Goal: Information Seeking & Learning: Learn about a topic

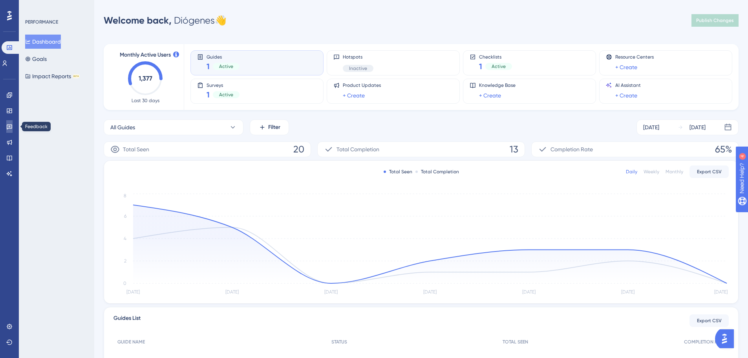
click at [13, 127] on link at bounding box center [9, 126] width 6 height 13
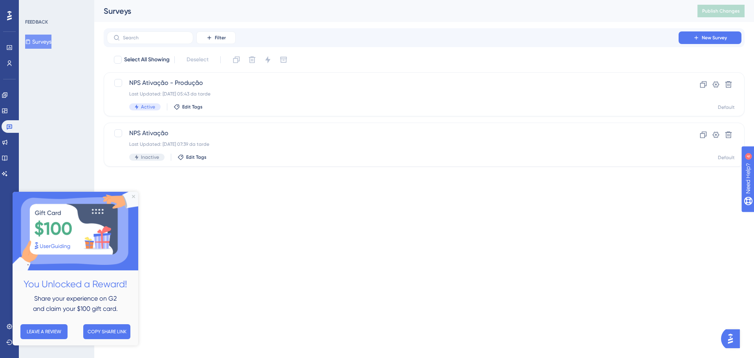
drag, startPoint x: 169, startPoint y: 82, endPoint x: 69, endPoint y: 95, distance: 100.6
click at [64, 95] on div "FEEDBACK Surveys" at bounding box center [56, 179] width 75 height 358
click at [159, 83] on span "NPS Ativação - Produção" at bounding box center [392, 82] width 527 height 9
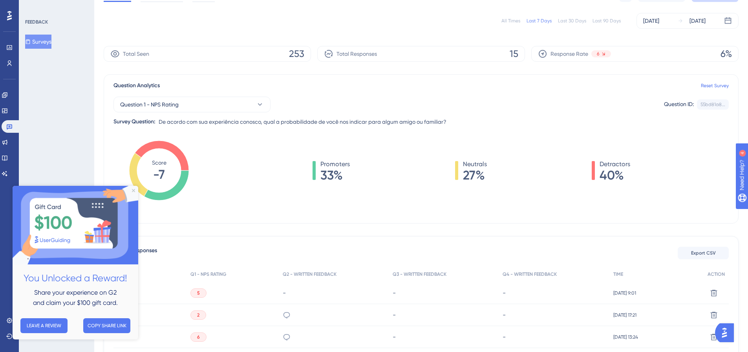
scroll to position [39, 0]
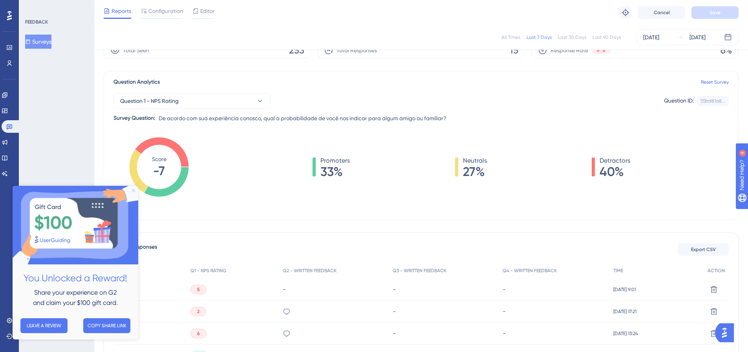
click at [134, 189] on icon "Close Preview" at bounding box center [133, 190] width 3 height 3
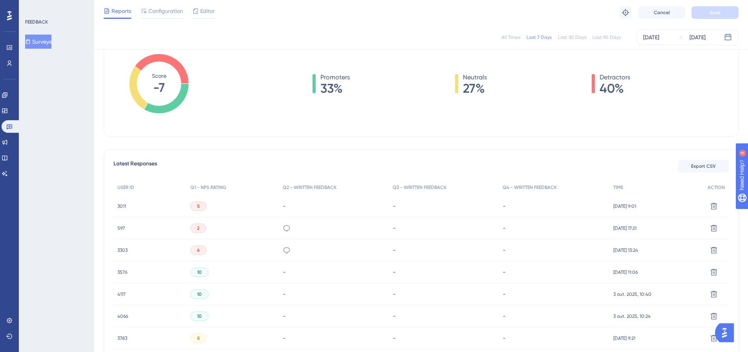
scroll to position [120, 0]
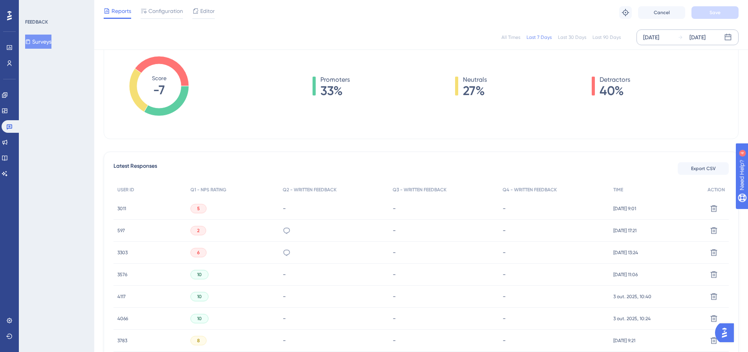
click at [659, 35] on div "[DATE]" at bounding box center [651, 37] width 16 height 9
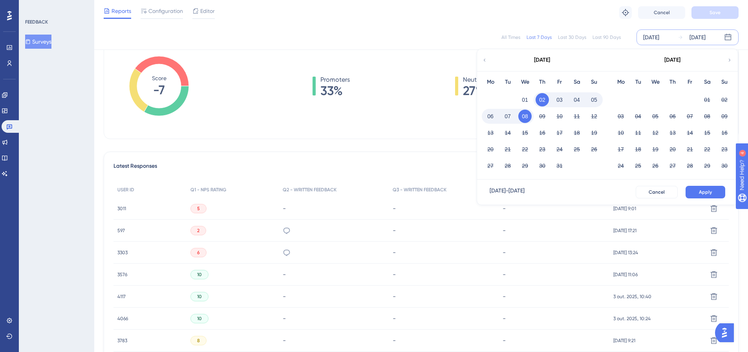
click at [488, 59] on div "[DATE]" at bounding box center [542, 60] width 130 height 22
click at [483, 59] on icon at bounding box center [484, 60] width 5 height 7
click at [623, 99] on button "01" at bounding box center [620, 99] width 13 height 13
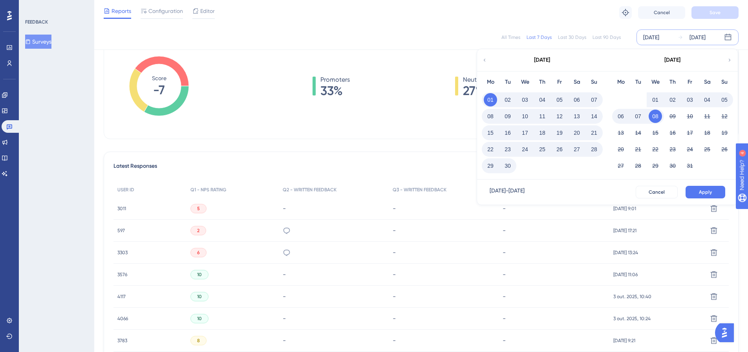
click at [509, 168] on button "30" at bounding box center [507, 165] width 13 height 13
click at [698, 190] on button "Apply" at bounding box center [705, 192] width 40 height 13
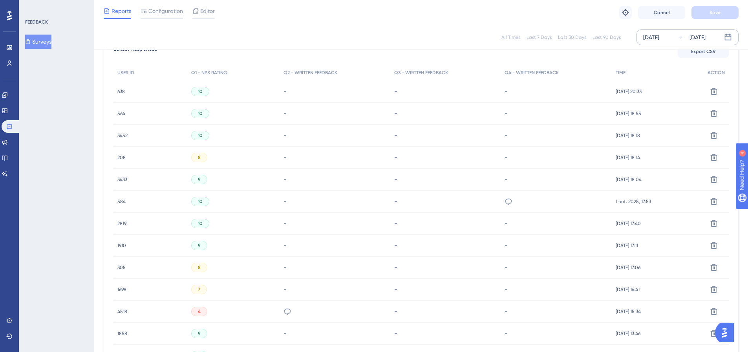
scroll to position [238, 0]
click at [506, 200] on icon at bounding box center [508, 201] width 8 height 8
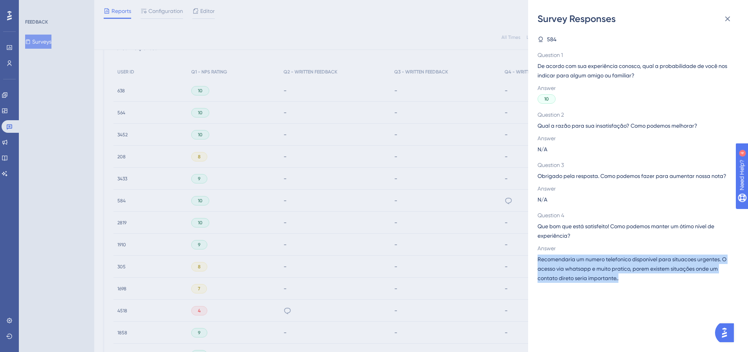
drag, startPoint x: 537, startPoint y: 259, endPoint x: 624, endPoint y: 287, distance: 91.1
click at [624, 287] on div "584 Question 1 De acordo com sua experiência conosco, qual a probabilidade de v…" at bounding box center [640, 188] width 207 height 327
copy span "Recomendaria um numero telefonico disponivel para situacoes urgentes. O acesso …"
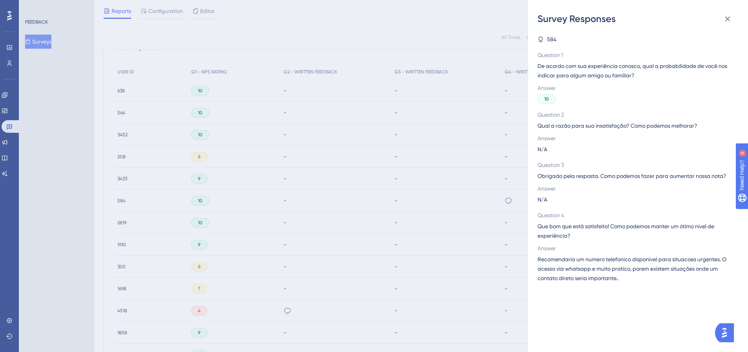
click at [289, 181] on div "Survey Responses 584 Question 1 De acordo com sua experiência conosco, qual a p…" at bounding box center [374, 176] width 748 height 352
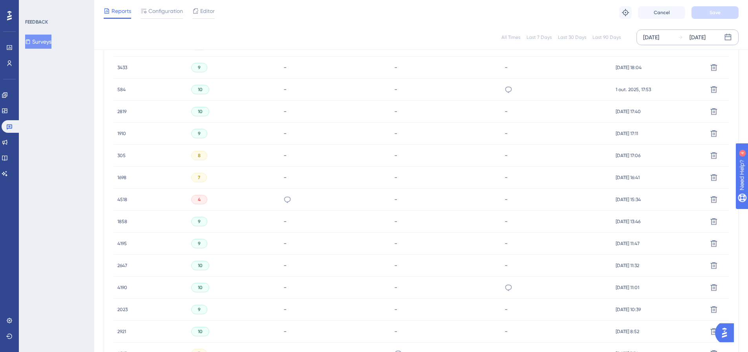
scroll to position [356, 0]
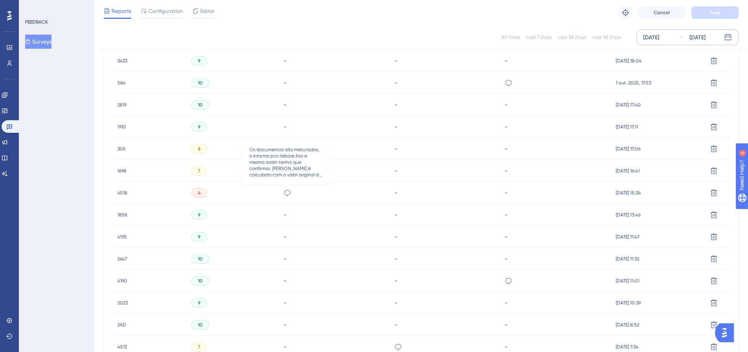
click at [287, 194] on icon at bounding box center [287, 193] width 8 height 8
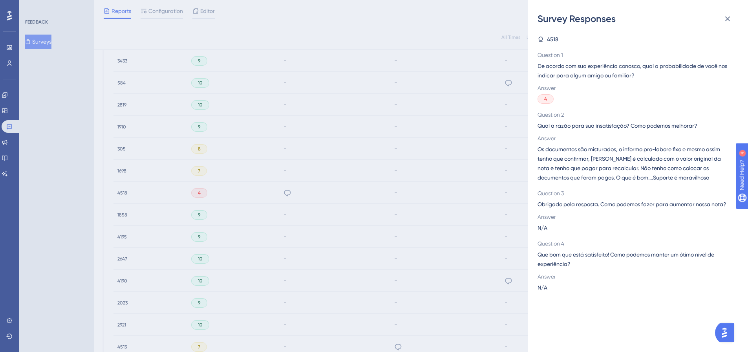
drag, startPoint x: 589, startPoint y: 162, endPoint x: 610, endPoint y: 166, distance: 22.0
click at [599, 162] on span "Os documentos são misturados, o informo pro-labore fixo e mesmo assim tenho que…" at bounding box center [634, 163] width 195 height 38
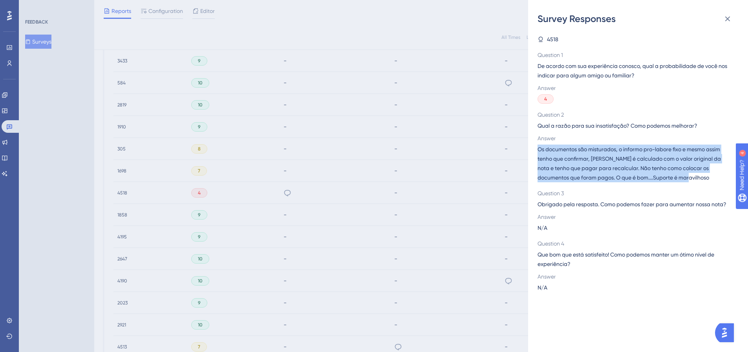
drag, startPoint x: 685, startPoint y: 179, endPoint x: 535, endPoint y: 150, distance: 152.0
click at [535, 150] on div "Survey Responses 4518 Question 1 De acordo com sua experiência conosco, qual a …" at bounding box center [638, 176] width 220 height 352
copy span "Os documentos são misturados, o informo pro-labore fixo e mesmo assim tenho que…"
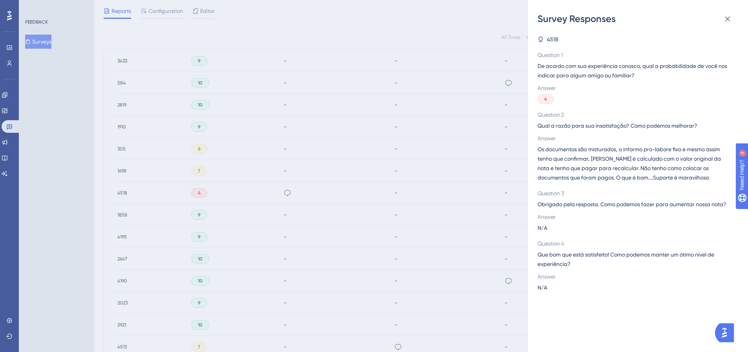
click at [464, 213] on div "Survey Responses 4518 Question 1 De acordo com sua experiência conosco, qual a …" at bounding box center [374, 176] width 748 height 352
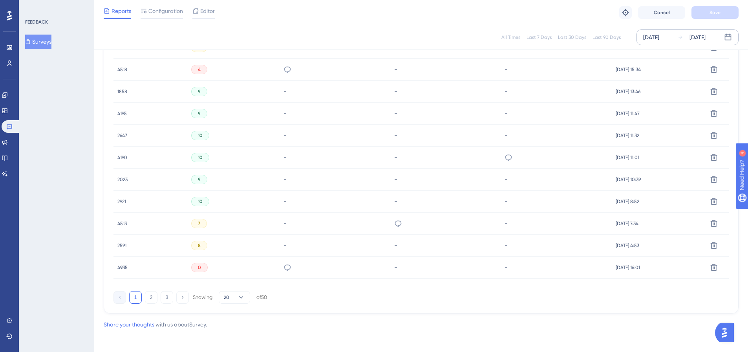
scroll to position [481, 0]
click at [285, 266] on icon at bounding box center [287, 265] width 8 height 8
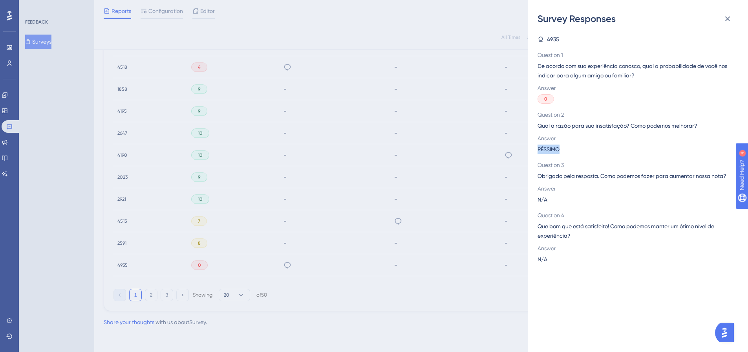
drag, startPoint x: 535, startPoint y: 152, endPoint x: 572, endPoint y: 146, distance: 36.5
click at [577, 150] on div "Survey Responses 4935 Question 1 De acordo com sua experiência conosco, qual a …" at bounding box center [638, 176] width 220 height 352
copy span "PÉSSIMO"
click at [303, 290] on div "Survey Responses 4935 Question 1 De acordo com sua experiência conosco, qual a …" at bounding box center [374, 176] width 748 height 352
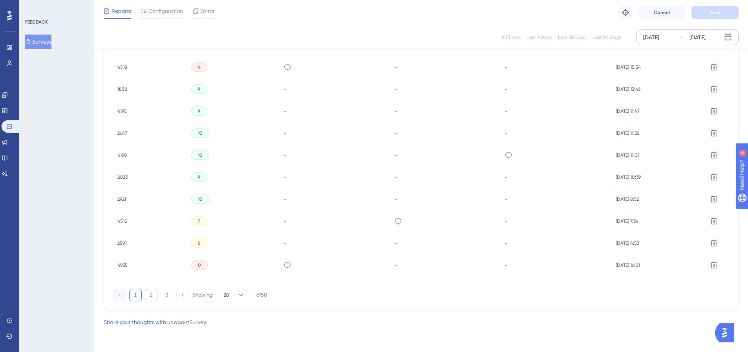
click at [156, 297] on button "2" at bounding box center [151, 295] width 13 height 13
click at [286, 175] on icon at bounding box center [286, 177] width 8 height 8
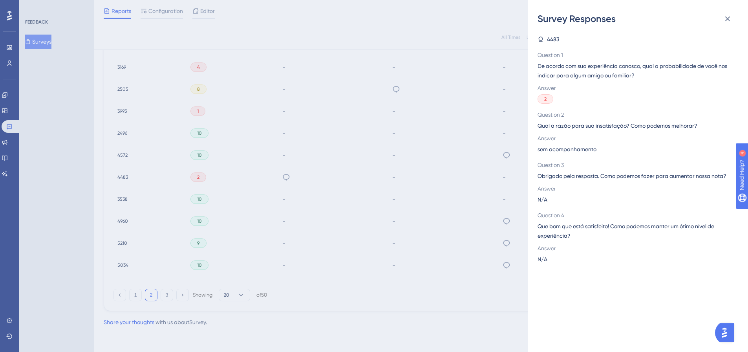
click at [550, 151] on span "sem acompanhamento" at bounding box center [566, 148] width 59 height 9
copy span "sem acompanhamento"
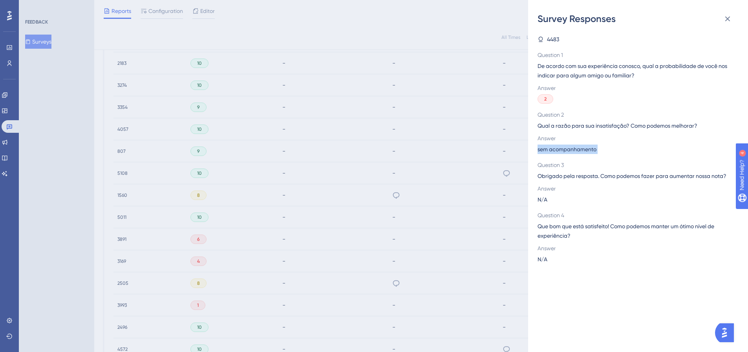
scroll to position [246, 0]
click at [288, 205] on div "Survey Responses 4483 Question 1 De acordo com sua experiência conosco, qual a …" at bounding box center [374, 176] width 748 height 352
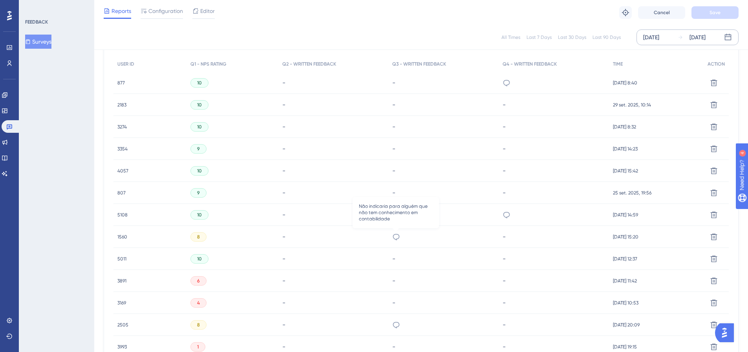
click at [397, 238] on icon at bounding box center [396, 237] width 7 height 6
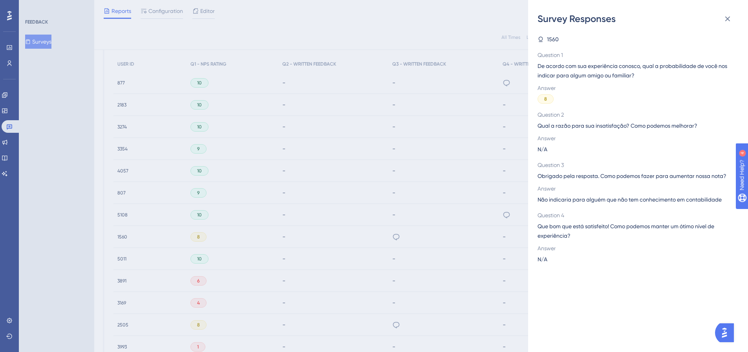
click at [554, 177] on span "Obrigado pela resposta. Como podemos fazer para aumentar nossa nota?" at bounding box center [634, 175] width 195 height 9
click at [556, 199] on span "Não indicaria para alguém que não tem conhecimento em contabilidade" at bounding box center [629, 199] width 184 height 9
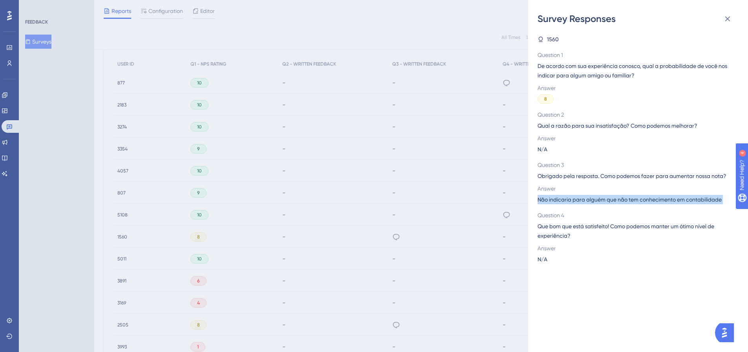
click at [556, 199] on span "Não indicaria para alguém que não tem conhecimento em contabilidade" at bounding box center [629, 199] width 184 height 9
copy span "Não indicaria para alguém que não tem conhecimento em contabilidade"
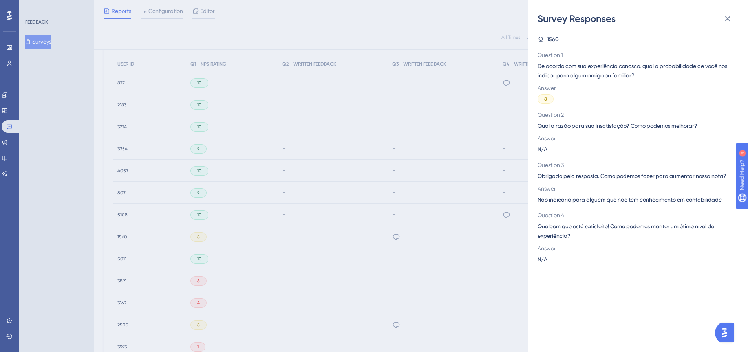
click at [445, 196] on div "Survey Responses 1560 Question 1 De acordo com sua experiência conosco, qual a …" at bounding box center [374, 176] width 748 height 352
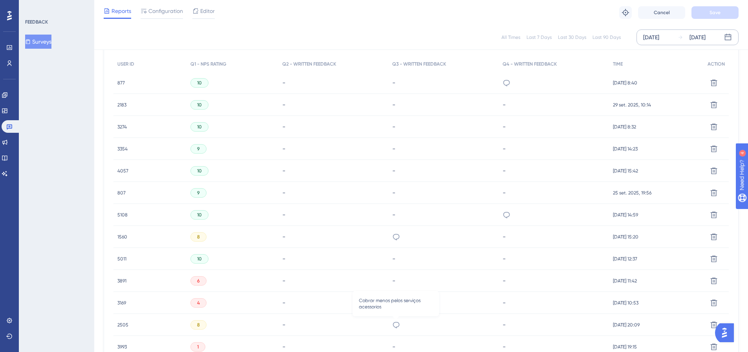
click at [392, 325] on icon at bounding box center [396, 325] width 8 height 8
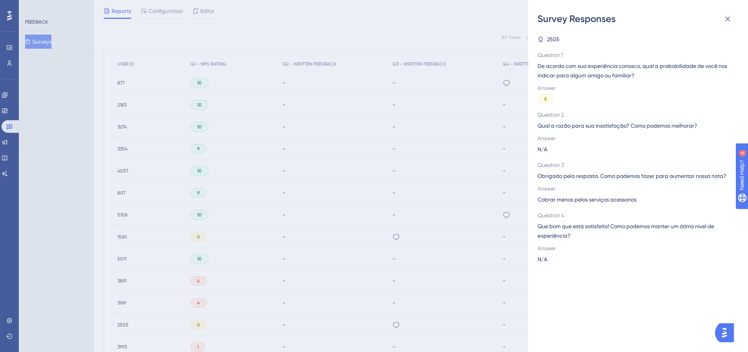
click at [562, 199] on span "Cobrar menos pelos serviços acessorios" at bounding box center [586, 199] width 99 height 9
copy span "Cobrar menos pelos serviços acessorios"
click at [416, 160] on div "Survey Responses 2505 Question 1 De acordo com sua experiência conosco, qual a …" at bounding box center [374, 176] width 748 height 352
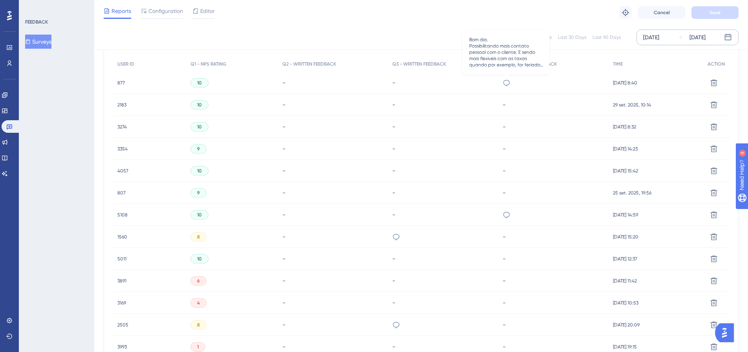
click at [508, 81] on icon at bounding box center [507, 83] width 8 height 8
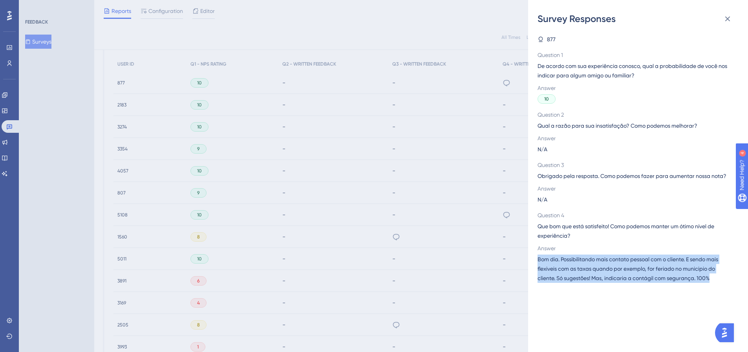
drag, startPoint x: 537, startPoint y: 256, endPoint x: 713, endPoint y: 281, distance: 178.3
click at [713, 281] on div "Survey Responses 877 Question 1 De acordo com sua experiência conosco, qual a p…" at bounding box center [638, 176] width 220 height 352
copy span "Bom dia. Possibilitando mais contato pessoal com o cliente. E sendo mais flexiv…"
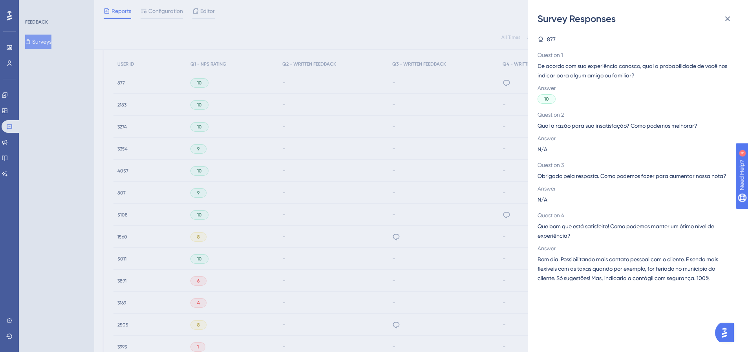
click at [461, 132] on div "Survey Responses 877 Question 1 De acordo com sua experiência conosco, qual a p…" at bounding box center [374, 176] width 748 height 352
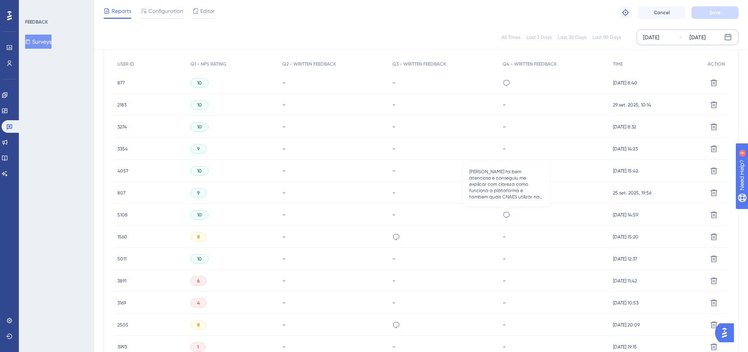
click at [505, 211] on icon at bounding box center [507, 215] width 8 height 8
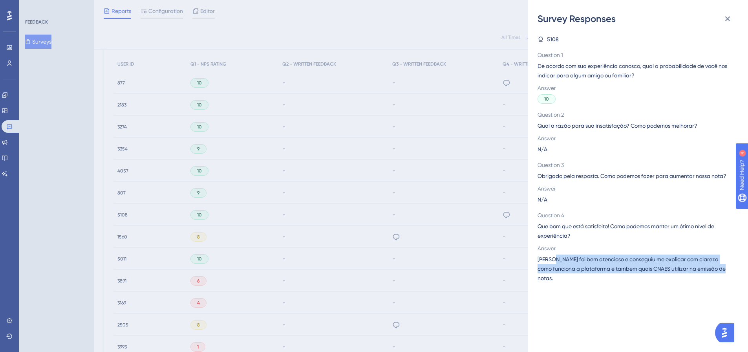
drag, startPoint x: 555, startPoint y: 259, endPoint x: 732, endPoint y: 272, distance: 177.9
click at [732, 272] on div "5108 Question 1 De acordo com sua experiência conosco, qual a probabilidade de …" at bounding box center [640, 188] width 207 height 327
copy span "foi bem atencioso e conseguiu me explicar com clareza como funciona a plataform…"
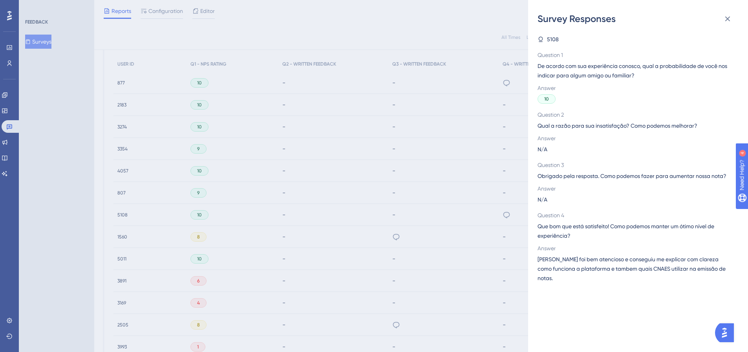
click at [454, 167] on div "Survey Responses 5108 Question 1 De acordo com sua experiência conosco, qual a …" at bounding box center [374, 176] width 748 height 352
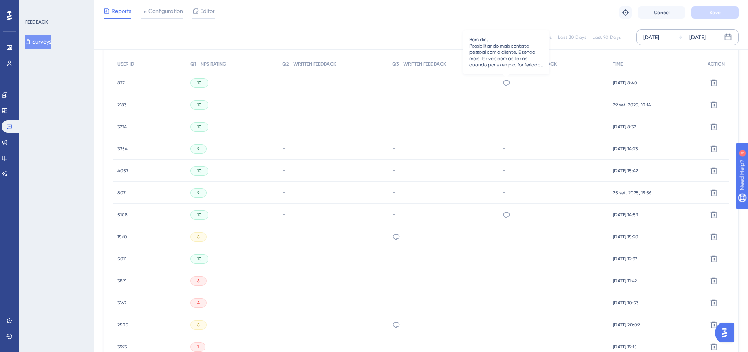
click at [508, 84] on icon at bounding box center [506, 83] width 7 height 6
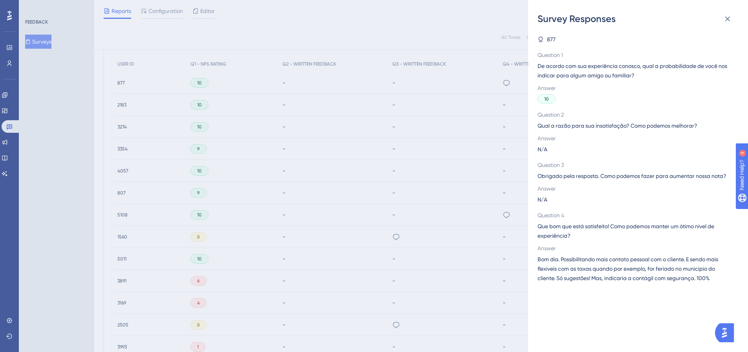
click at [464, 102] on div "Survey Responses 877 Question 1 De acordo com sua experiência conosco, qual a p…" at bounding box center [374, 176] width 748 height 352
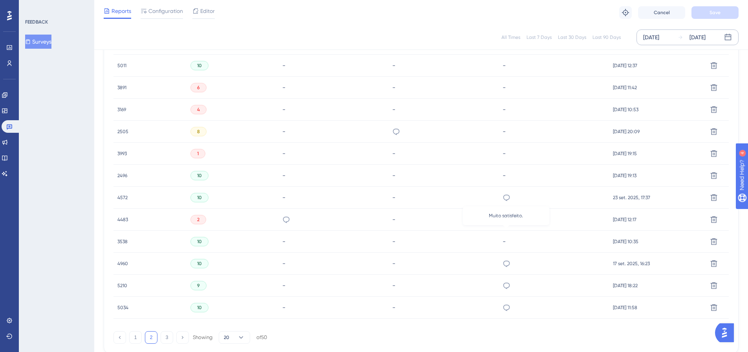
scroll to position [442, 0]
click at [507, 261] on icon at bounding box center [507, 260] width 8 height 8
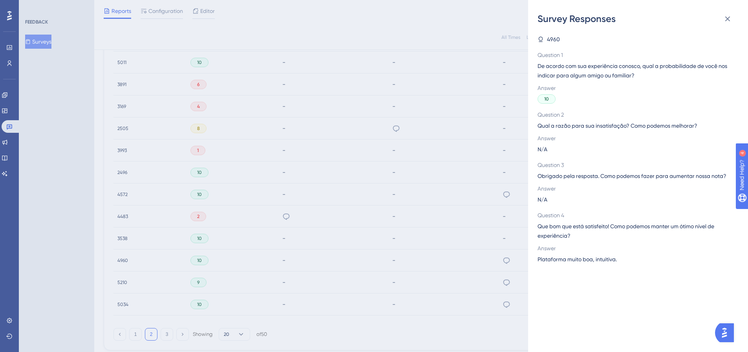
click at [507, 261] on div "Survey Responses 4960 Question 1 De acordo com sua experiência conosco, qual a …" at bounding box center [374, 176] width 748 height 352
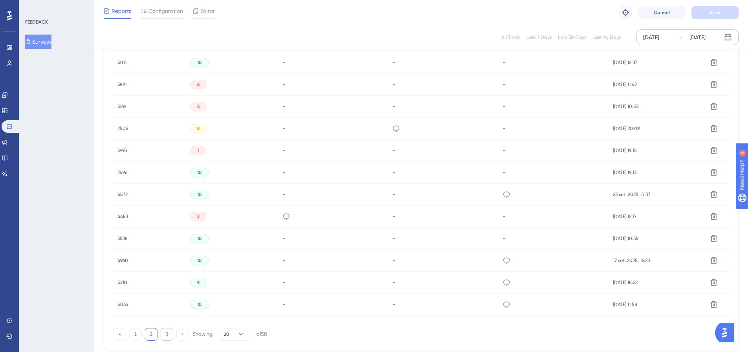
click at [165, 335] on button "3" at bounding box center [167, 334] width 13 height 13
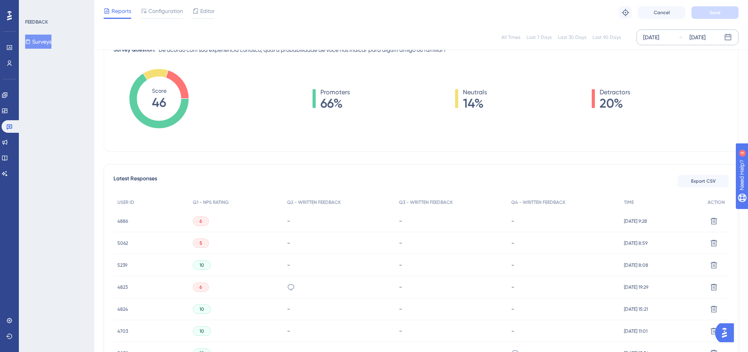
scroll to position [107, 0]
click at [287, 287] on icon at bounding box center [291, 287] width 8 height 8
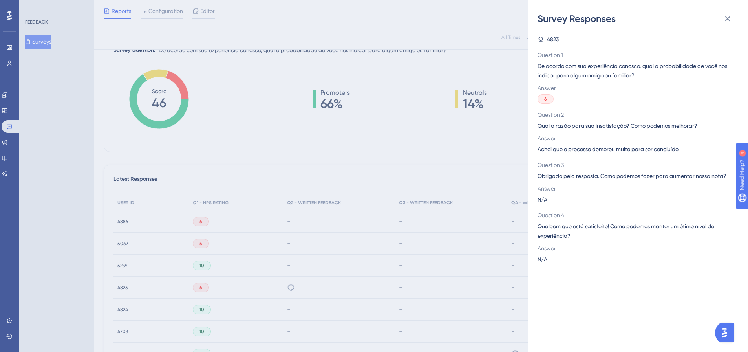
click at [561, 151] on span "Achei que o processo demorou muito para ser concluído" at bounding box center [607, 148] width 141 height 9
copy span "Achei que o processo demorou muito para ser concluído"
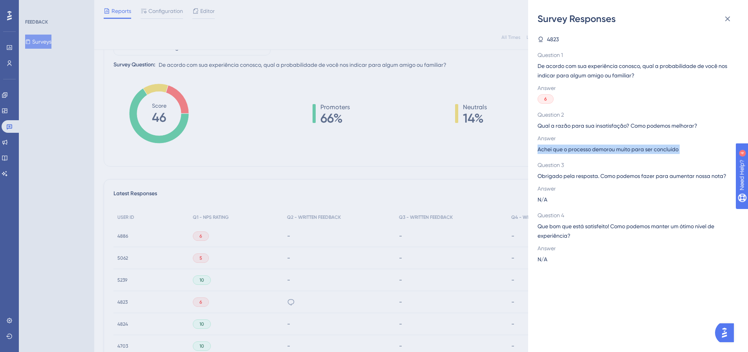
scroll to position [68, 0]
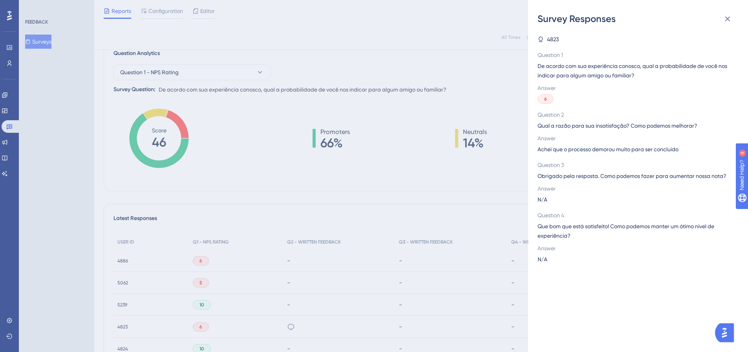
click at [454, 201] on div "Survey Responses 4823 Question 1 De acordo com sua experiência conosco, qual a …" at bounding box center [374, 176] width 748 height 352
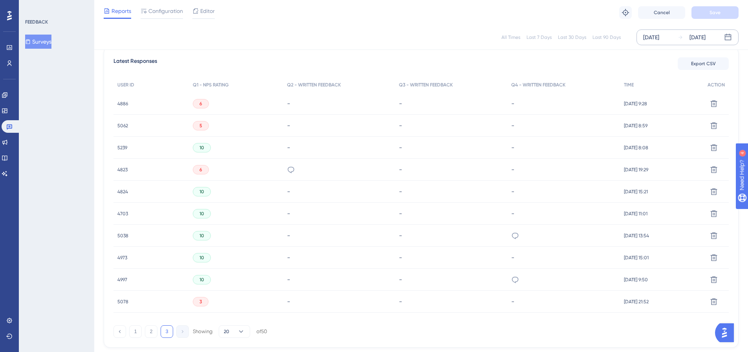
scroll to position [0, 0]
click at [652, 38] on div "[DATE]" at bounding box center [651, 37] width 16 height 9
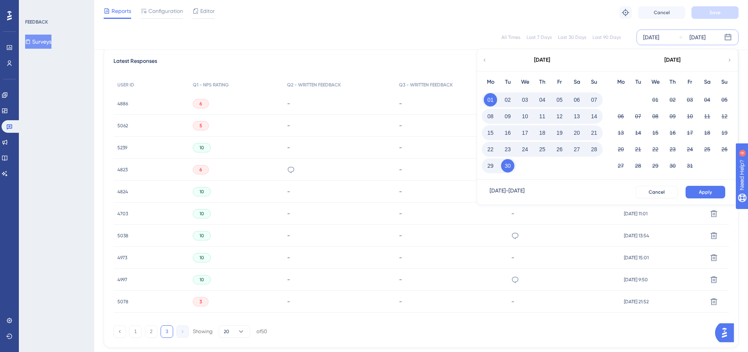
click at [652, 38] on div "[DATE]" at bounding box center [651, 37] width 16 height 9
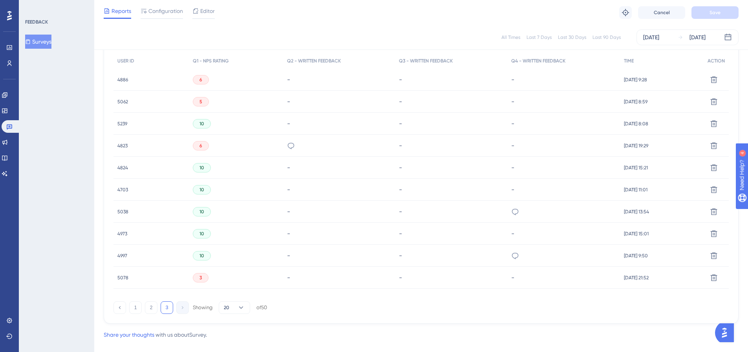
scroll to position [261, 0]
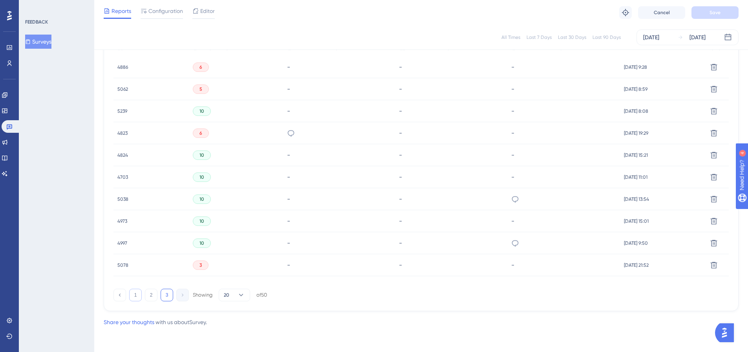
click at [139, 293] on button "1" at bounding box center [135, 295] width 13 height 13
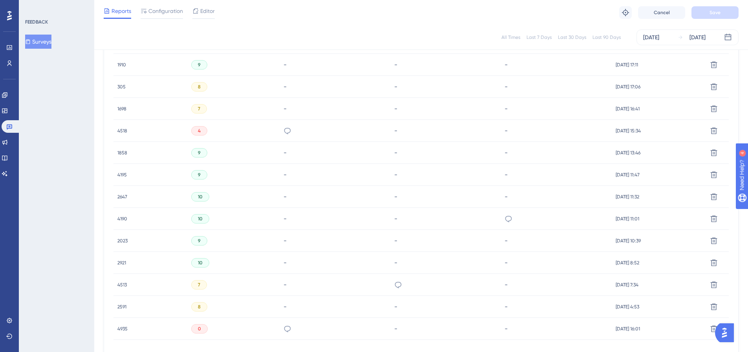
scroll to position [418, 0]
click at [711, 329] on icon at bounding box center [714, 327] width 7 height 7
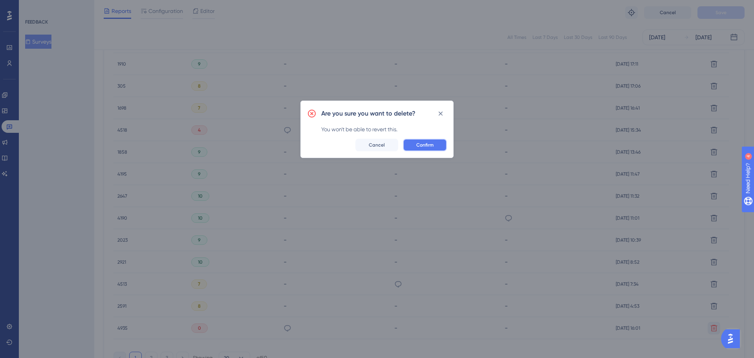
click at [412, 142] on button "Confirm" at bounding box center [425, 145] width 44 height 13
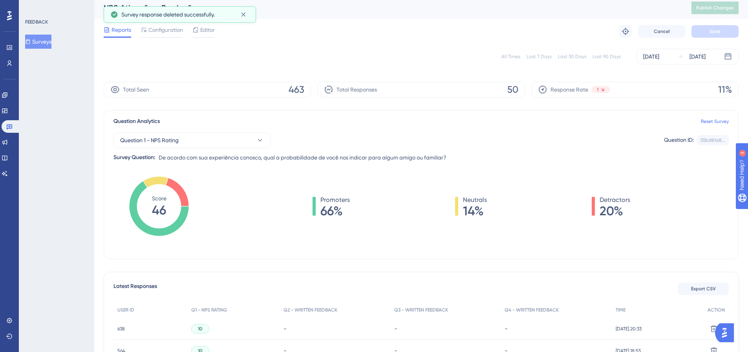
scroll to position [0, 0]
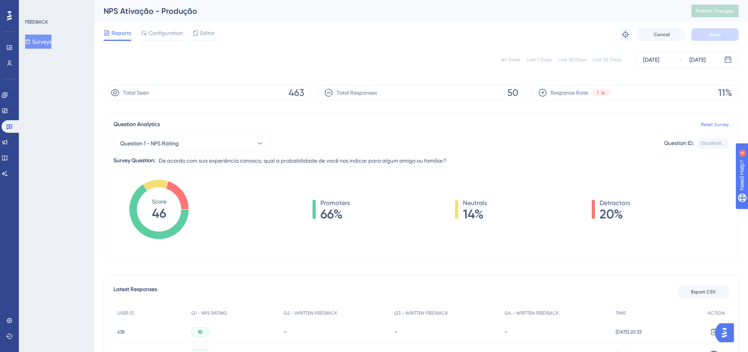
click at [127, 36] on span "Reports" at bounding box center [121, 32] width 20 height 9
drag, startPoint x: 159, startPoint y: 35, endPoint x: 144, endPoint y: 35, distance: 14.5
click at [158, 34] on span "Configuration" at bounding box center [165, 32] width 35 height 9
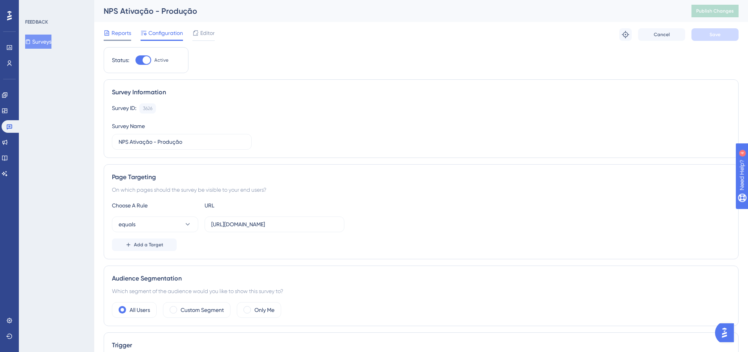
click at [117, 33] on span "Reports" at bounding box center [121, 32] width 20 height 9
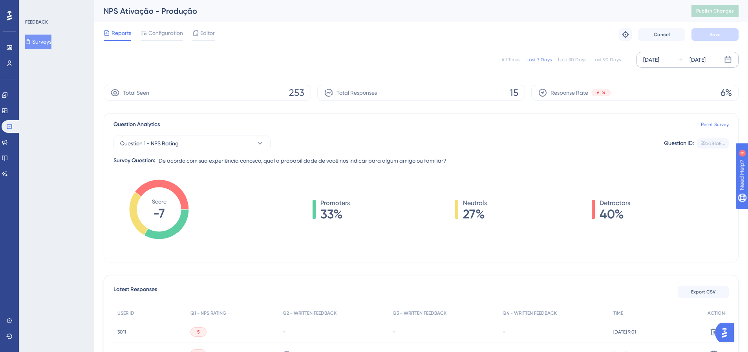
click at [702, 64] on div "[DATE] [DATE]" at bounding box center [687, 60] width 102 height 16
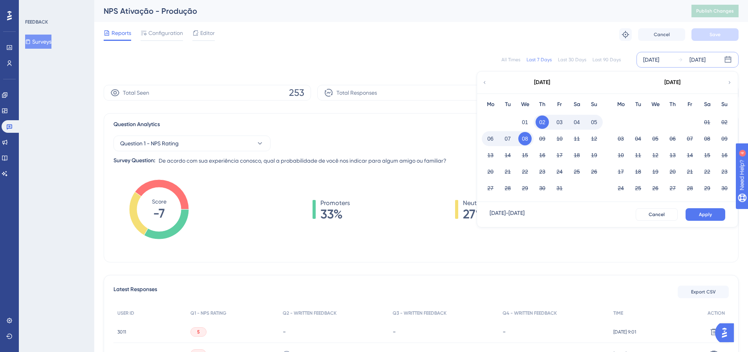
click at [484, 83] on icon at bounding box center [484, 82] width 5 height 7
click at [625, 122] on button "01" at bounding box center [620, 121] width 13 height 13
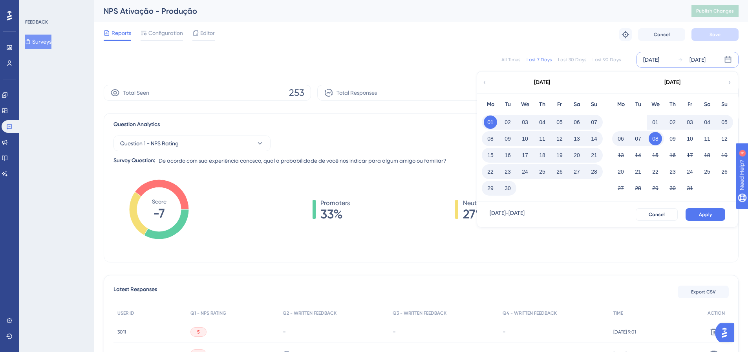
click at [509, 187] on button "30" at bounding box center [507, 187] width 13 height 13
click at [691, 212] on button "Apply" at bounding box center [705, 214] width 40 height 13
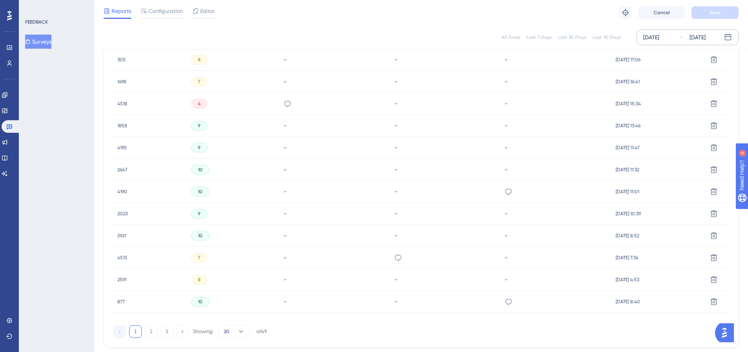
scroll to position [481, 0]
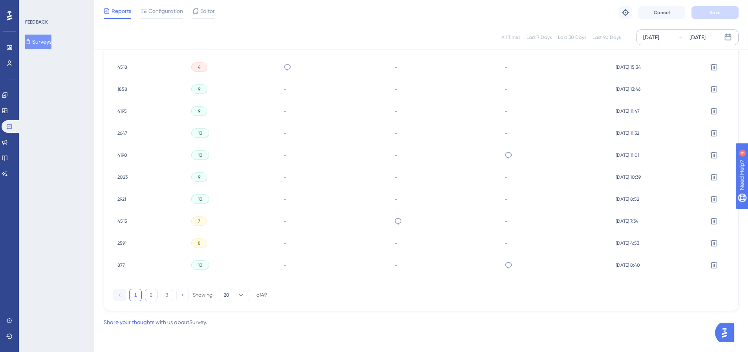
click at [150, 298] on button "2" at bounding box center [151, 295] width 13 height 13
click at [715, 156] on icon at bounding box center [714, 155] width 7 height 7
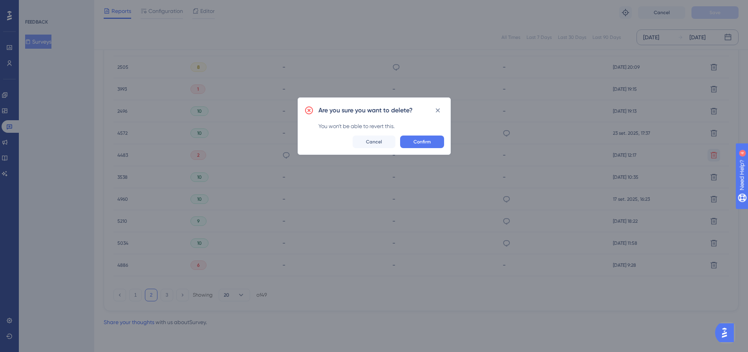
scroll to position [475, 0]
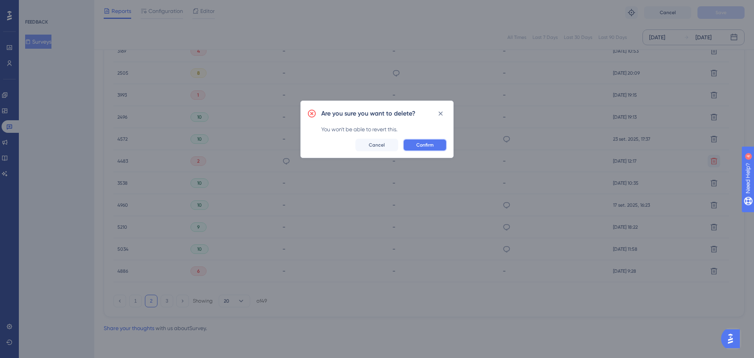
click at [435, 145] on button "Confirm" at bounding box center [425, 145] width 44 height 13
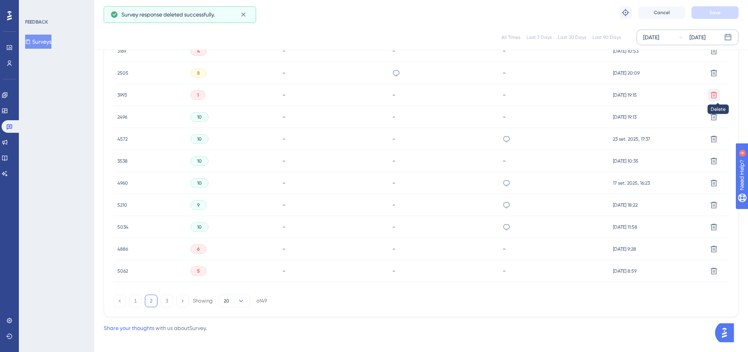
click at [716, 94] on icon at bounding box center [714, 94] width 7 height 7
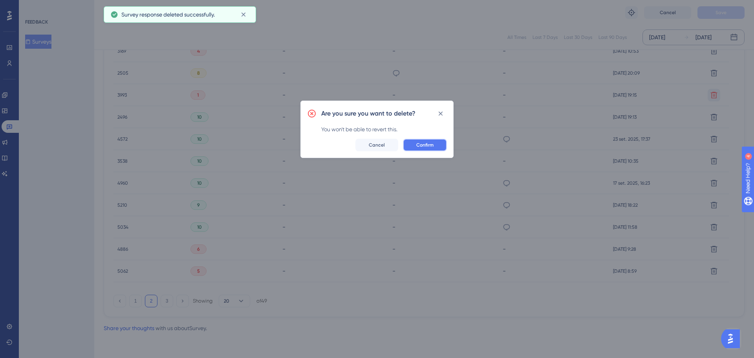
click at [418, 143] on span "Confirm" at bounding box center [424, 145] width 17 height 6
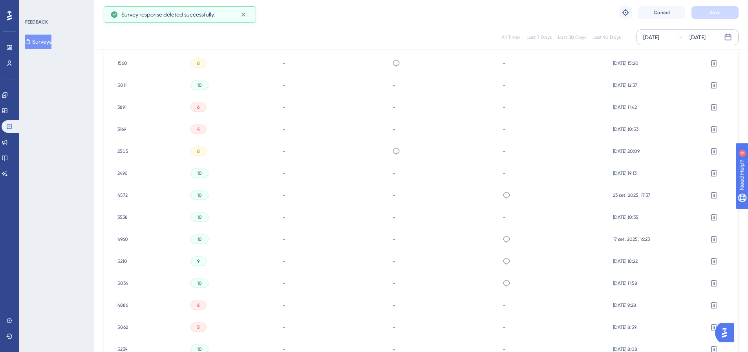
scroll to position [397, 0]
click at [716, 130] on icon at bounding box center [714, 129] width 7 height 7
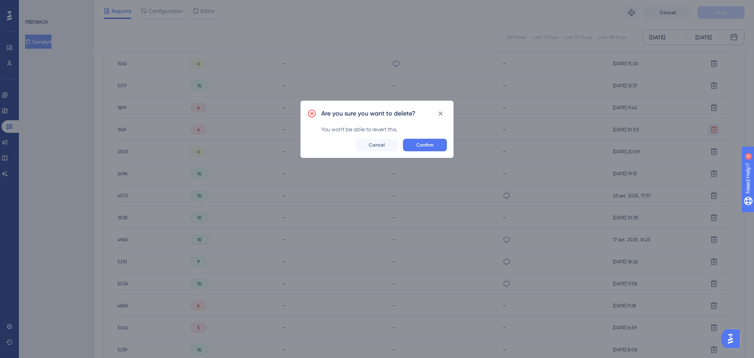
click at [422, 133] on div "You won't be able to revert this." at bounding box center [384, 128] width 126 height 9
click at [426, 142] on span "Confirm" at bounding box center [424, 145] width 17 height 6
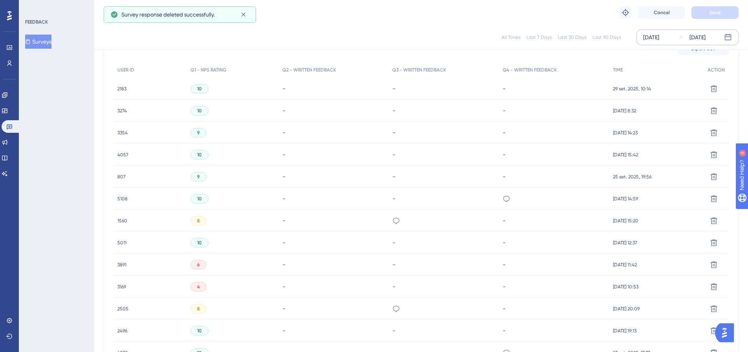
scroll to position [4, 0]
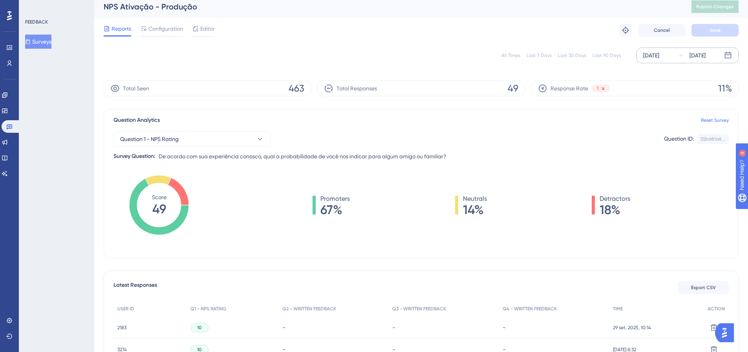
click at [700, 53] on div "[DATE]" at bounding box center [697, 55] width 16 height 9
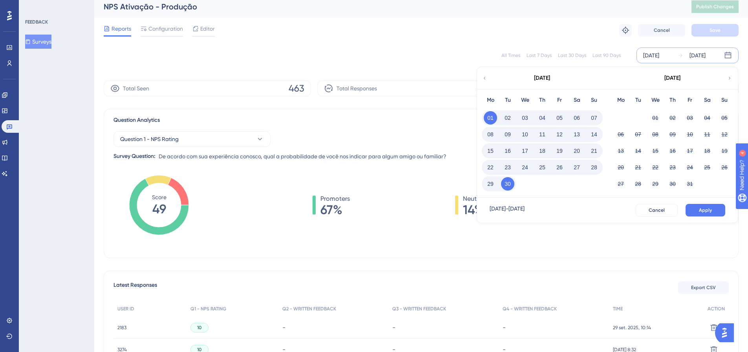
click at [487, 118] on button "01" at bounding box center [490, 117] width 13 height 13
click at [492, 118] on button "01" at bounding box center [490, 117] width 13 height 13
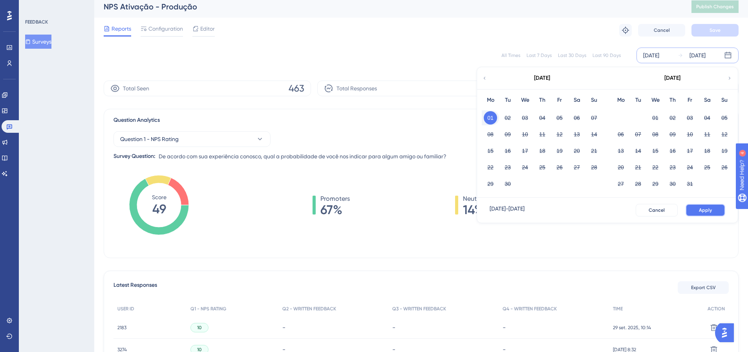
click at [700, 211] on span "Apply" at bounding box center [705, 210] width 13 height 6
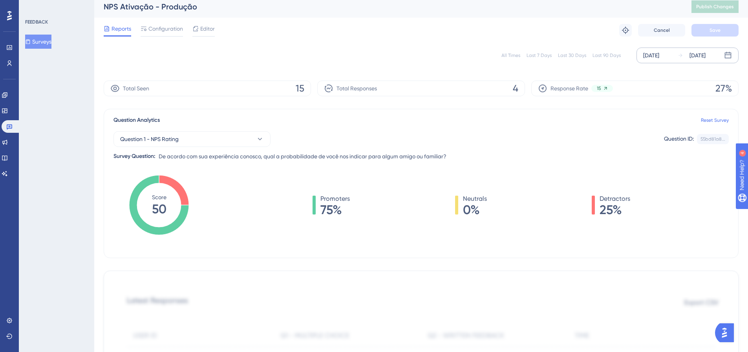
click at [657, 55] on div "[DATE]" at bounding box center [651, 55] width 16 height 9
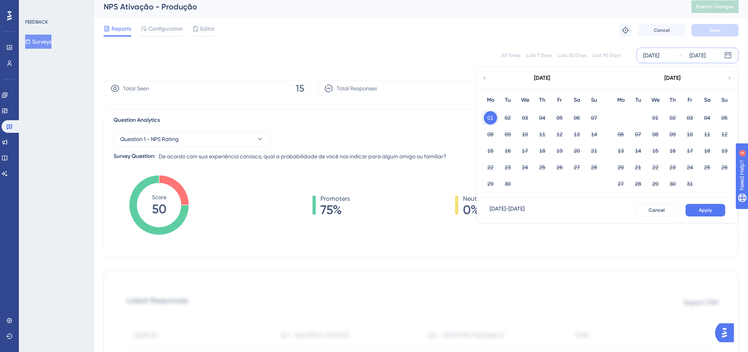
click at [490, 120] on button "01" at bounding box center [490, 117] width 13 height 13
click at [508, 180] on button "30" at bounding box center [507, 183] width 13 height 13
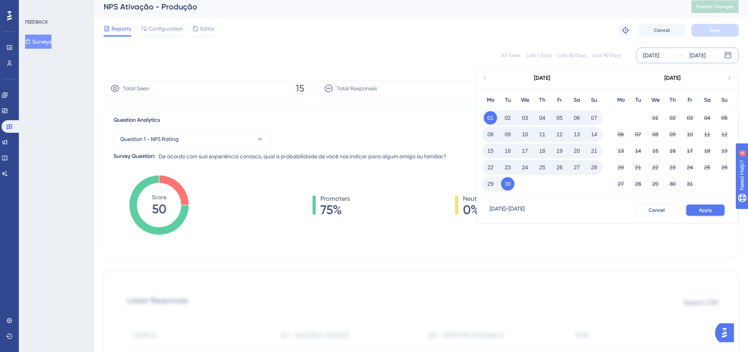
click at [706, 209] on span "Apply" at bounding box center [705, 210] width 13 height 6
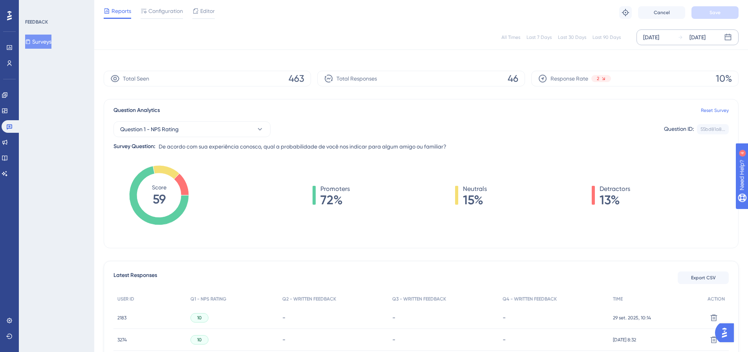
scroll to position [10, 0]
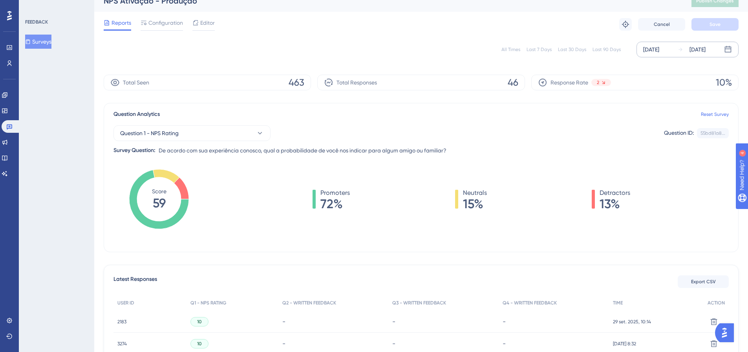
click at [675, 50] on div "[DATE] [DATE]" at bounding box center [687, 50] width 102 height 16
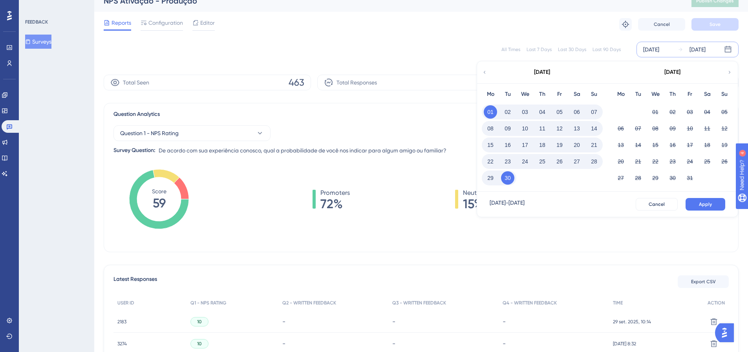
click at [492, 76] on div "[DATE]" at bounding box center [542, 72] width 130 height 22
click at [488, 75] on div "[DATE]" at bounding box center [542, 72] width 130 height 22
click at [482, 73] on icon at bounding box center [484, 72] width 5 height 7
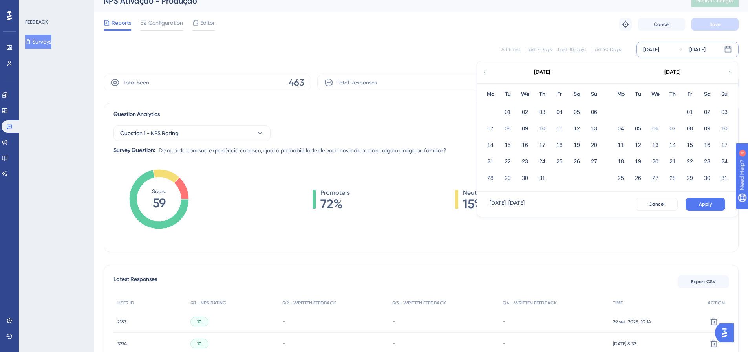
click at [486, 71] on icon at bounding box center [484, 72] width 5 height 7
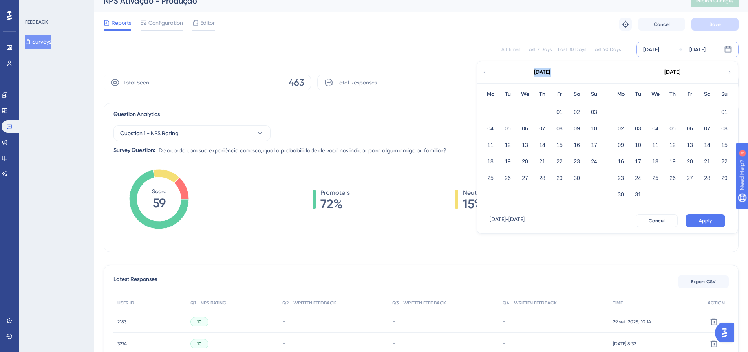
click at [486, 71] on icon at bounding box center [484, 72] width 5 height 7
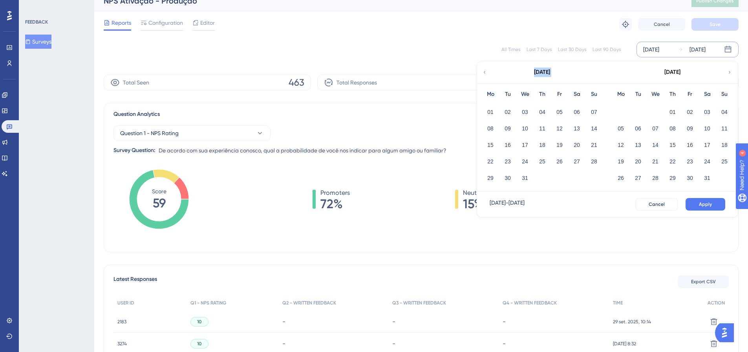
click at [486, 71] on icon at bounding box center [484, 72] width 5 height 7
click at [725, 73] on div "[DATE]" at bounding box center [672, 72] width 130 height 22
click at [727, 73] on icon at bounding box center [729, 72] width 5 height 7
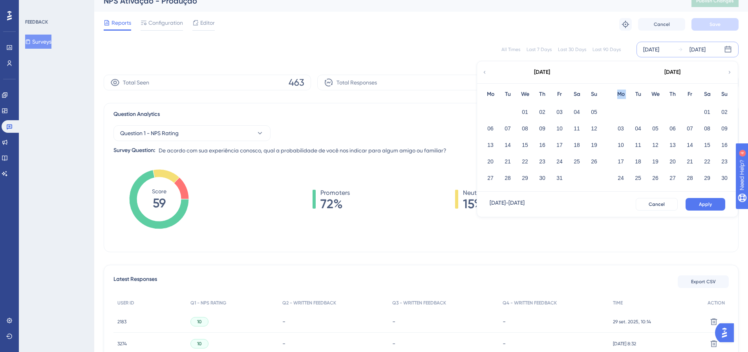
click at [727, 73] on icon at bounding box center [729, 72] width 5 height 7
click at [527, 48] on div "All Times Last 7 Days Last 30 Days Last 90 Days" at bounding box center [560, 49] width 119 height 6
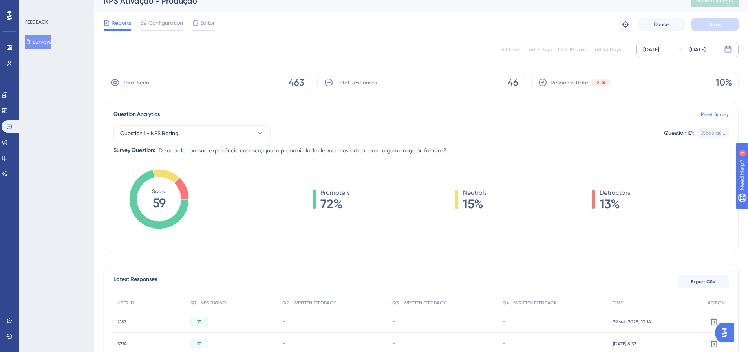
click at [517, 49] on div "All Times" at bounding box center [510, 49] width 19 height 6
click at [705, 50] on div "[DATE]" at bounding box center [697, 49] width 16 height 9
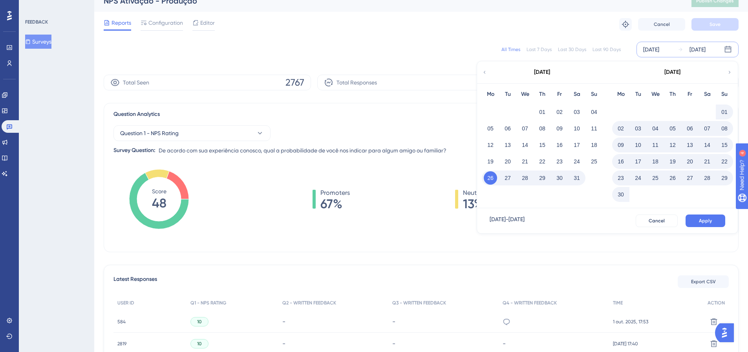
click at [487, 181] on button "26" at bounding box center [490, 177] width 13 height 13
click at [729, 73] on icon at bounding box center [729, 72] width 5 height 7
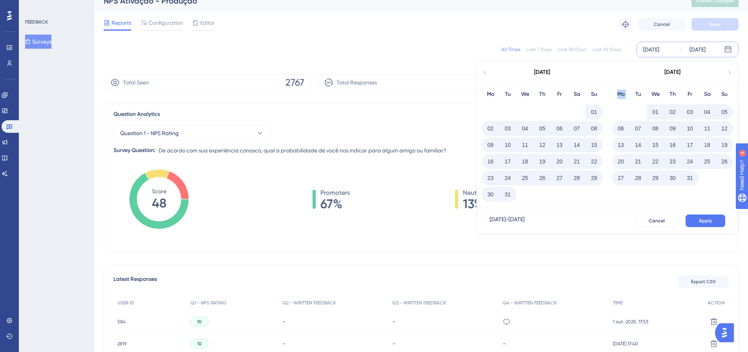
click at [729, 73] on icon at bounding box center [729, 72] width 5 height 7
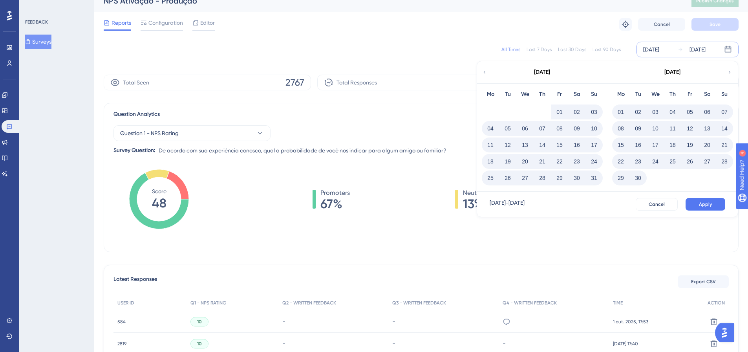
click at [637, 175] on button "30" at bounding box center [637, 177] width 13 height 13
click at [706, 202] on span "Apply" at bounding box center [705, 204] width 13 height 6
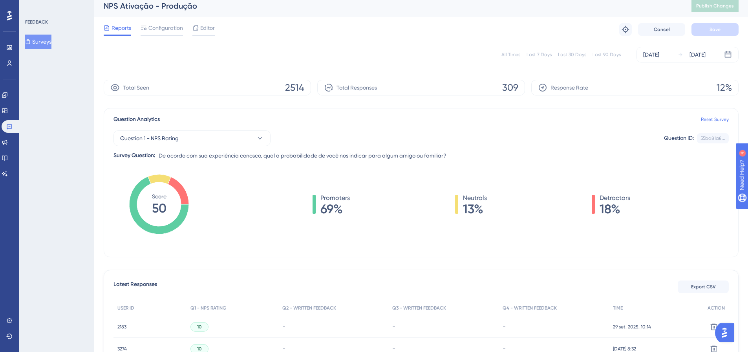
scroll to position [0, 0]
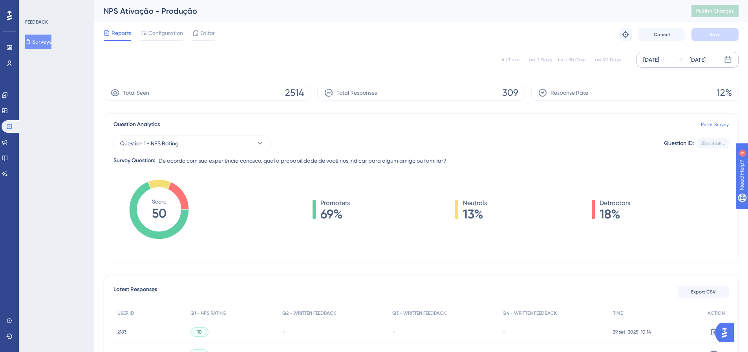
click at [695, 57] on div "[DATE]" at bounding box center [697, 59] width 16 height 9
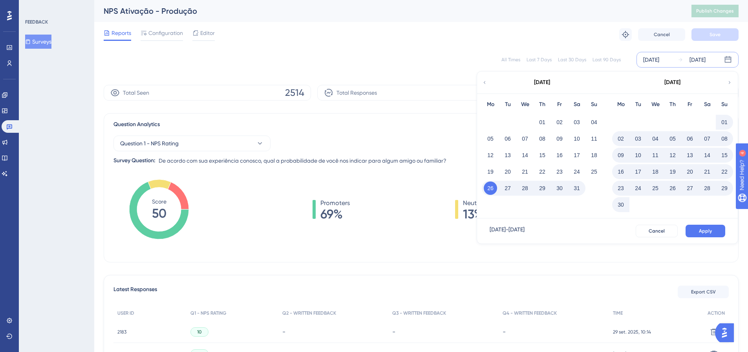
click at [725, 123] on button "01" at bounding box center [724, 121] width 13 height 13
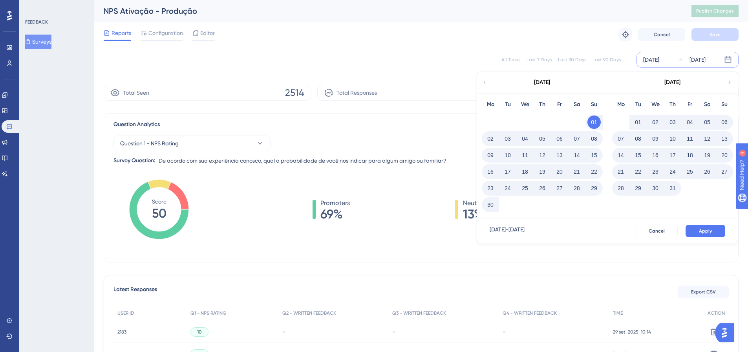
click at [489, 208] on button "30" at bounding box center [490, 204] width 13 height 13
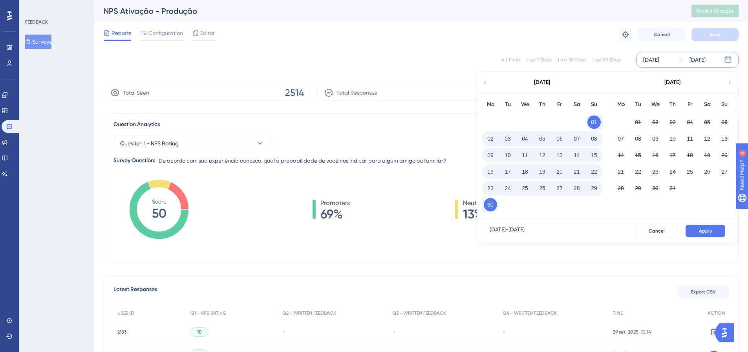
click at [699, 224] on div "[DATE] - [DATE] Cancel Apply" at bounding box center [607, 230] width 261 height 25
click at [701, 227] on button "Apply" at bounding box center [705, 231] width 40 height 13
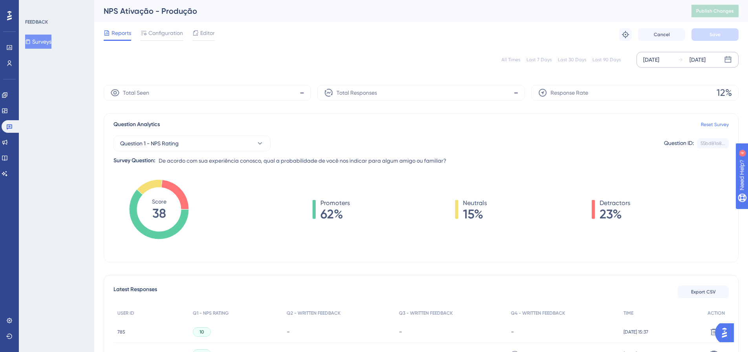
click at [730, 59] on icon at bounding box center [728, 60] width 8 height 8
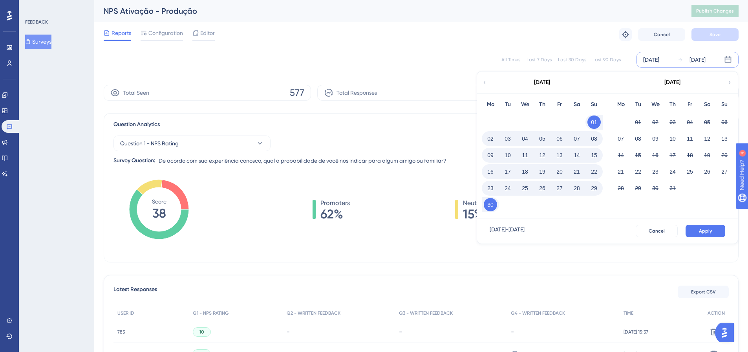
click at [729, 82] on icon at bounding box center [729, 82] width 5 height 7
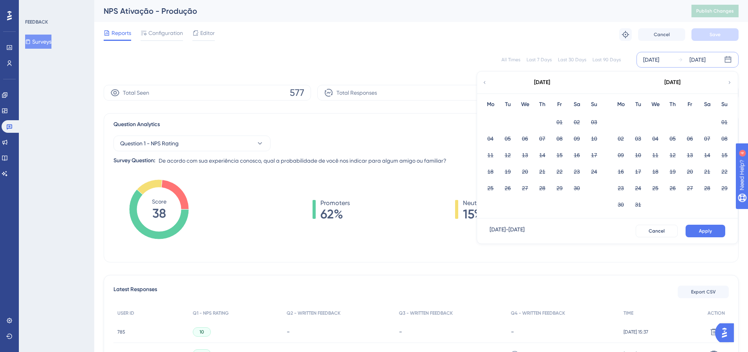
click at [729, 82] on icon at bounding box center [729, 82] width 5 height 7
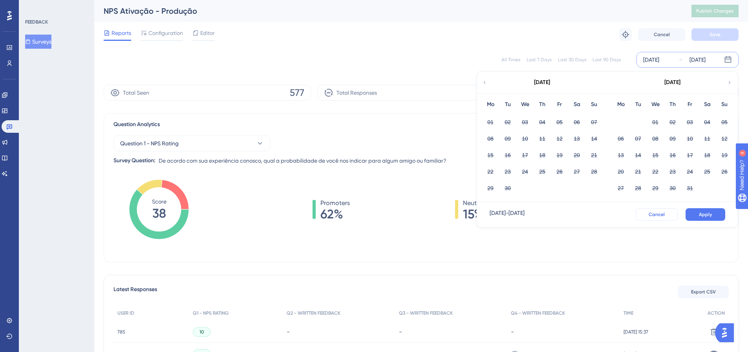
click at [657, 215] on span "Cancel" at bounding box center [657, 214] width 16 height 6
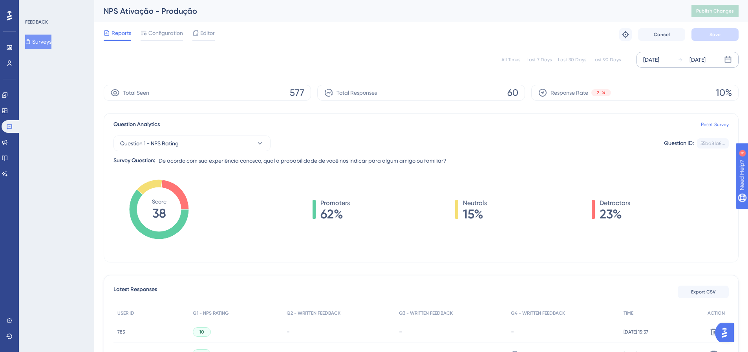
click at [705, 60] on div "[DATE]" at bounding box center [697, 59] width 16 height 9
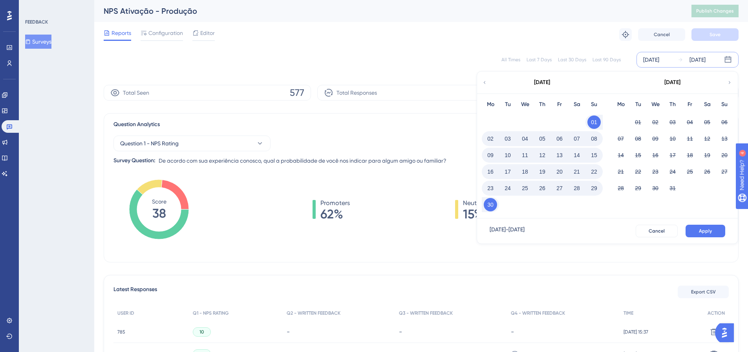
click at [594, 121] on button "01" at bounding box center [593, 121] width 13 height 13
click at [598, 125] on button "01" at bounding box center [593, 121] width 13 height 13
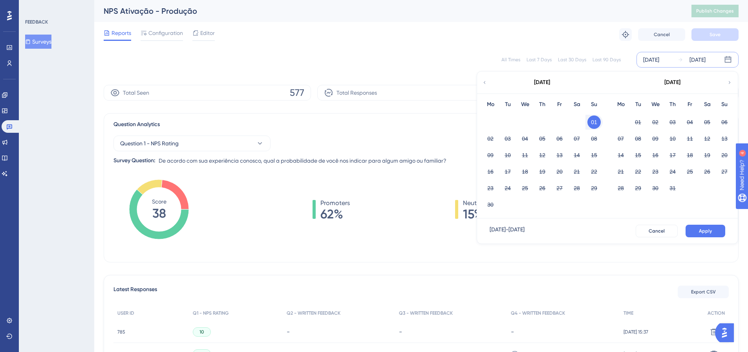
click at [596, 119] on button "01" at bounding box center [593, 121] width 13 height 13
click at [731, 80] on icon at bounding box center [729, 82] width 5 height 7
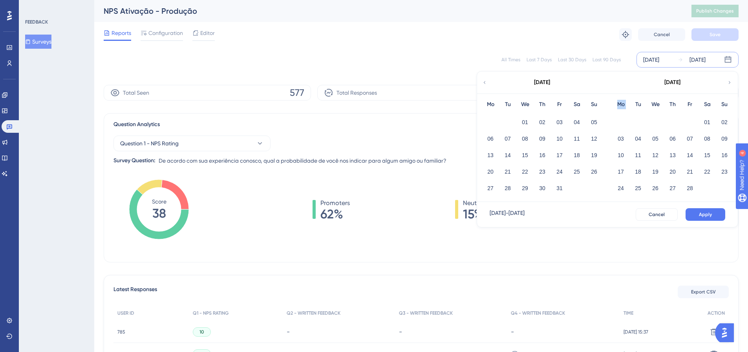
click at [731, 80] on icon at bounding box center [729, 82] width 5 height 7
click at [505, 191] on button "30" at bounding box center [507, 187] width 13 height 13
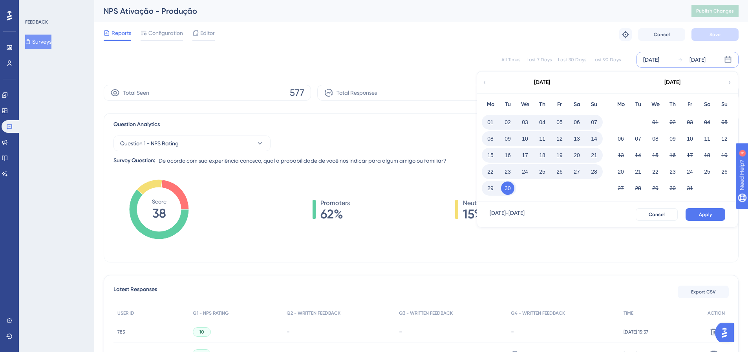
click at [484, 121] on button "01" at bounding box center [490, 121] width 13 height 13
click at [490, 122] on button "01" at bounding box center [490, 121] width 13 height 13
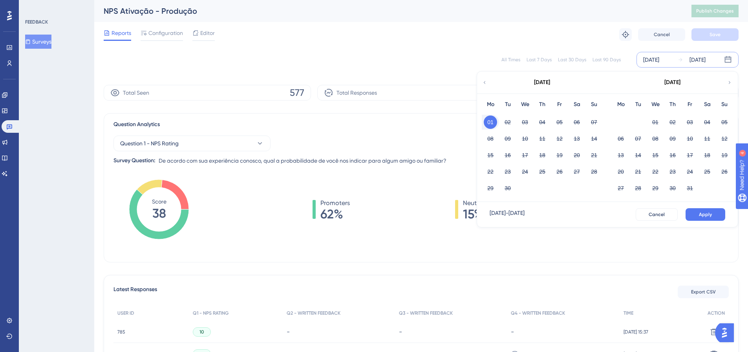
click at [490, 124] on button "01" at bounding box center [490, 121] width 13 height 13
click at [508, 190] on button "30" at bounding box center [507, 187] width 13 height 13
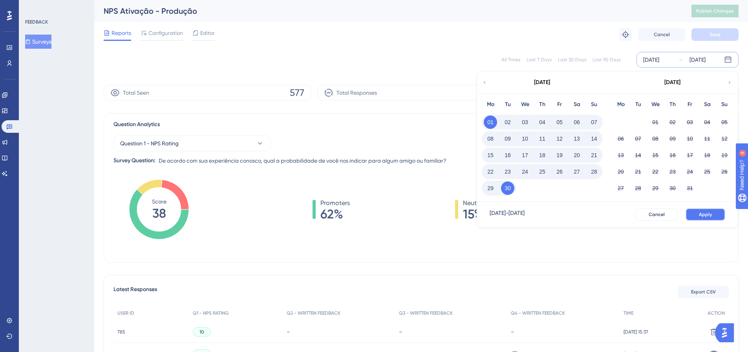
click at [712, 216] on button "Apply" at bounding box center [705, 214] width 40 height 13
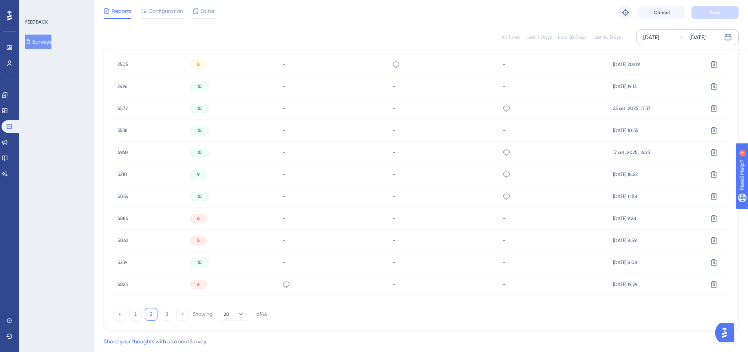
scroll to position [471, 0]
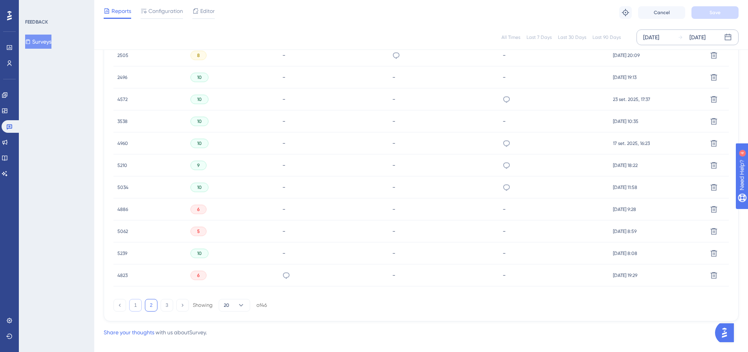
click at [132, 308] on button "1" at bounding box center [135, 305] width 13 height 13
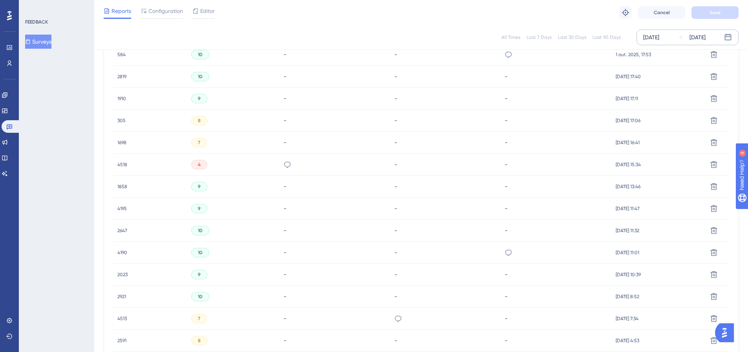
scroll to position [481, 0]
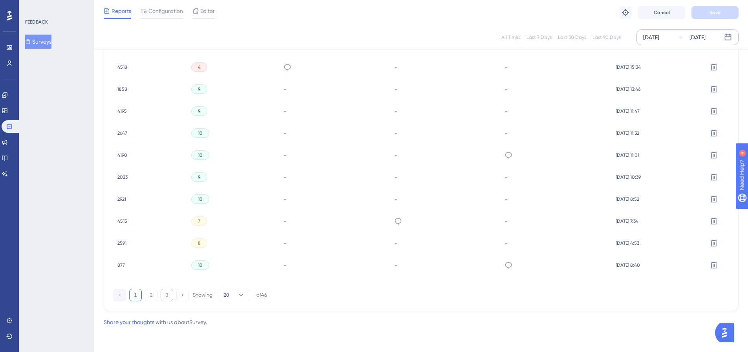
click at [164, 296] on button "3" at bounding box center [167, 295] width 13 height 13
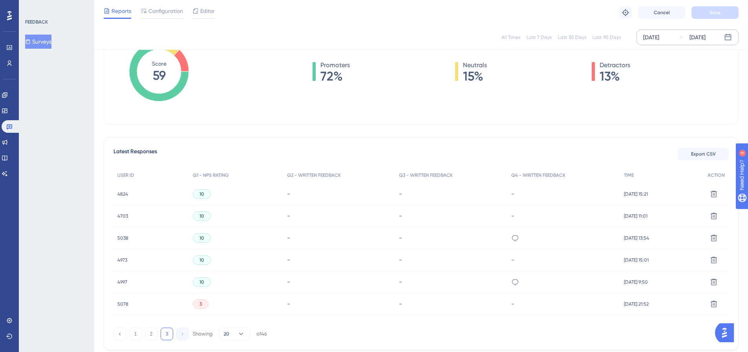
scroll to position [134, 0]
click at [711, 305] on icon at bounding box center [714, 304] width 7 height 7
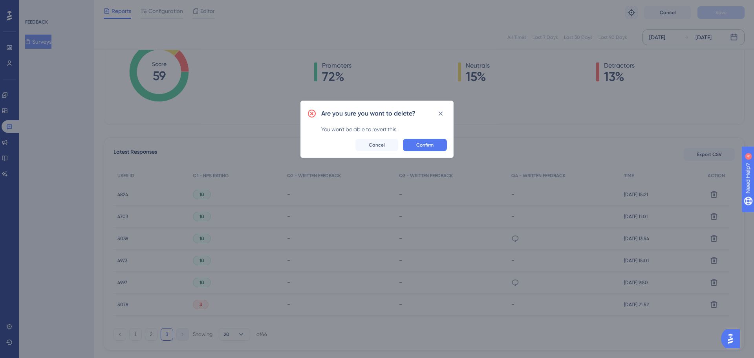
click at [426, 137] on div "Are you sure you want to delete? You won't be able to revert this. Confirm Canc…" at bounding box center [376, 129] width 153 height 57
click at [426, 143] on span "Confirm" at bounding box center [424, 145] width 17 height 6
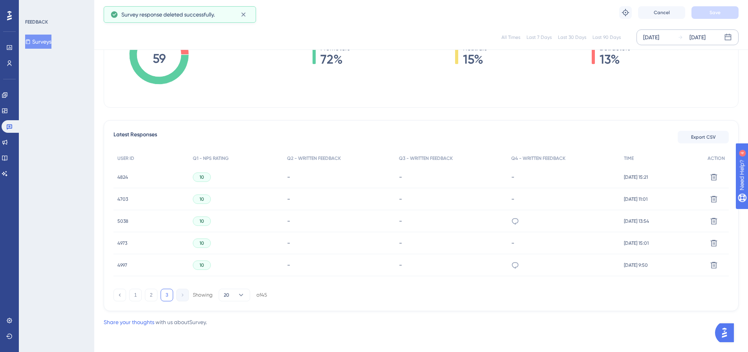
scroll to position [0, 0]
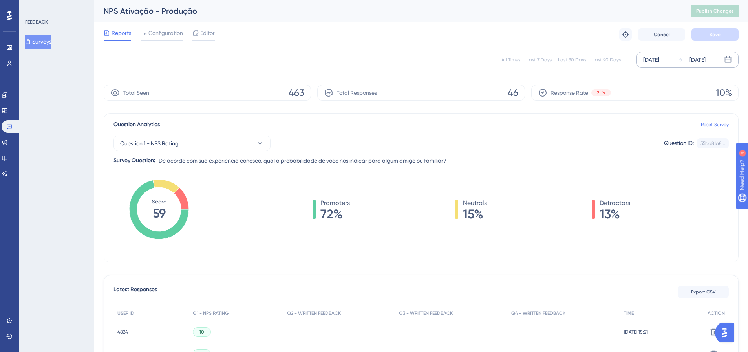
click at [659, 58] on div "[DATE]" at bounding box center [651, 59] width 16 height 9
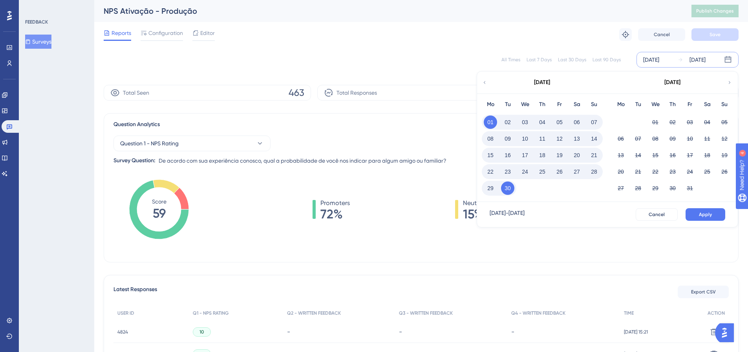
click at [491, 122] on button "01" at bounding box center [490, 121] width 13 height 13
click at [507, 186] on button "30" at bounding box center [507, 187] width 13 height 13
click at [677, 47] on div "All Times Last 7 Days Last 30 Days Last 90 Days [DATE] [DATE] [DATE] Mo Tu We T…" at bounding box center [421, 59] width 635 height 25
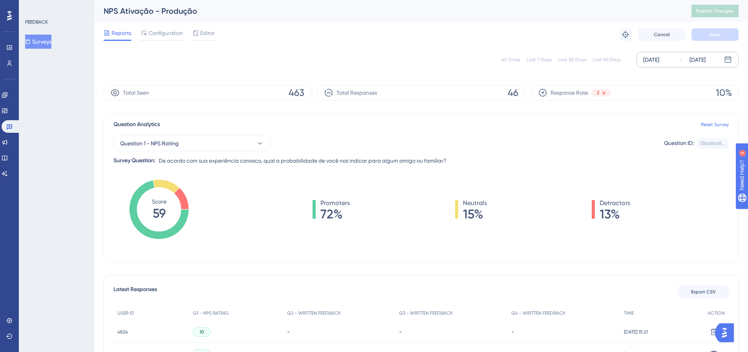
click at [705, 60] on div "[DATE]" at bounding box center [697, 59] width 16 height 9
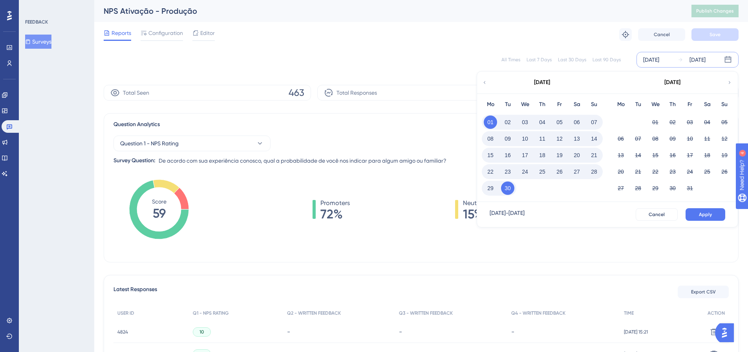
click at [490, 121] on button "01" at bounding box center [490, 121] width 13 height 13
click at [490, 192] on button "29" at bounding box center [490, 187] width 13 height 13
click at [700, 212] on span "Apply" at bounding box center [705, 214] width 13 height 6
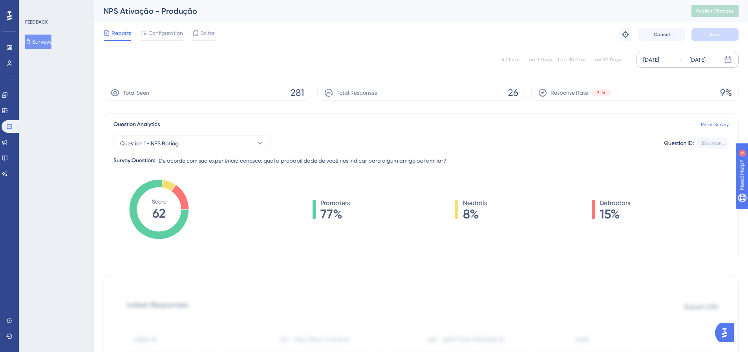
click at [673, 60] on div "[DATE] [DATE]" at bounding box center [687, 60] width 102 height 16
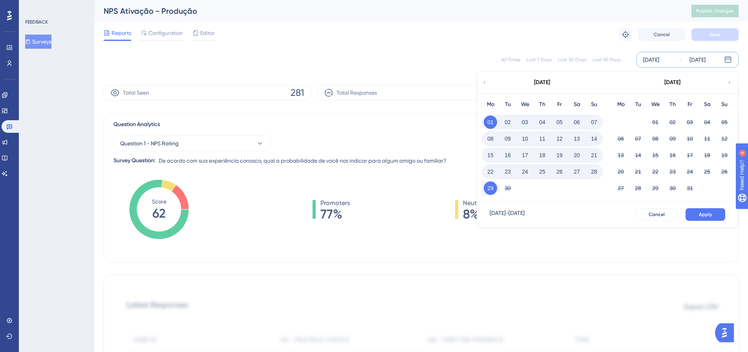
click at [495, 122] on button "01" at bounding box center [490, 121] width 13 height 13
click at [503, 192] on button "30" at bounding box center [507, 187] width 13 height 13
click at [706, 213] on span "Apply" at bounding box center [705, 214] width 13 height 6
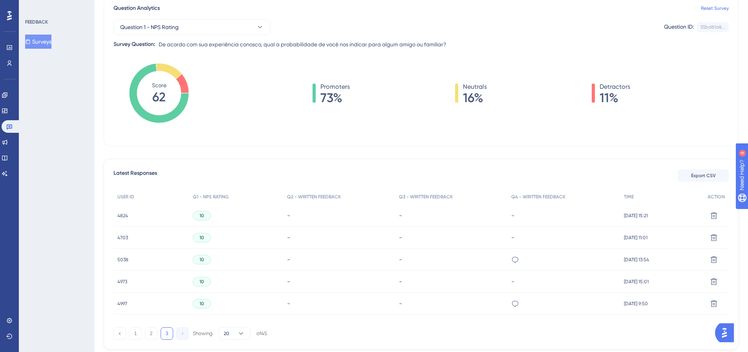
scroll to position [152, 0]
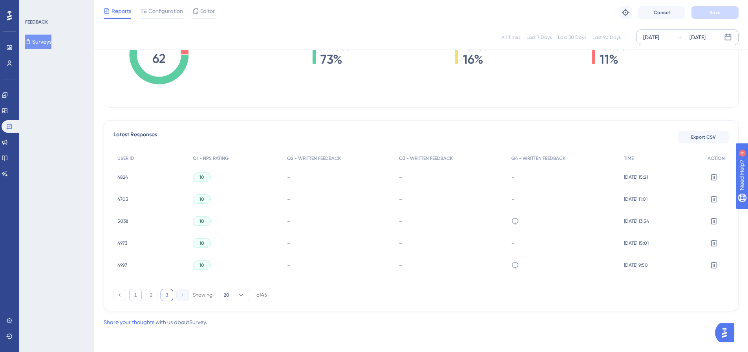
click at [134, 294] on button "1" at bounding box center [135, 295] width 13 height 13
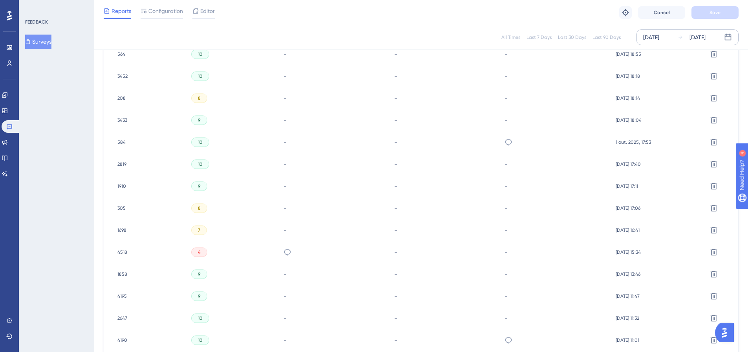
scroll to position [309, 0]
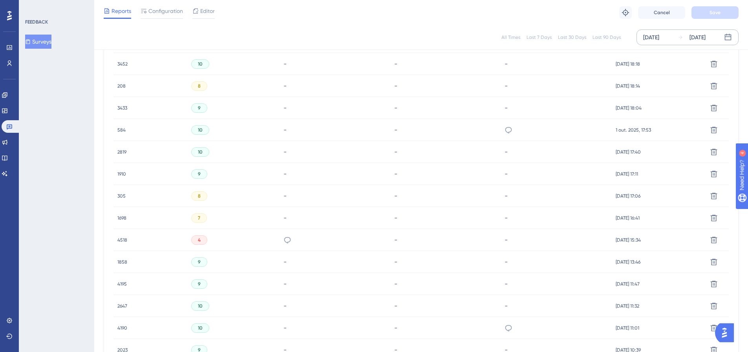
drag, startPoint x: 204, startPoint y: 237, endPoint x: 200, endPoint y: 239, distance: 4.4
click at [203, 238] on div "4" at bounding box center [199, 239] width 16 height 9
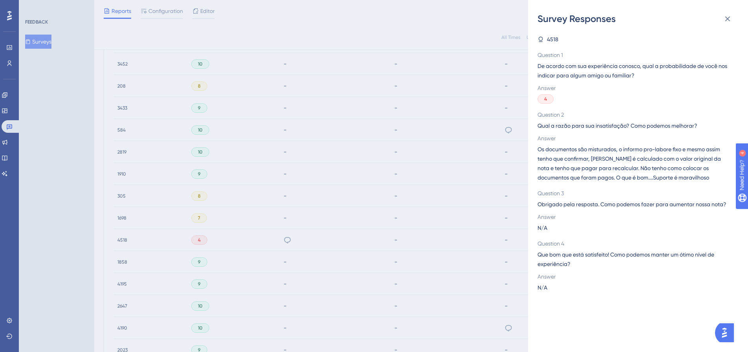
click at [218, 238] on div "Survey Responses 4518 Question 1 De acordo com sua experiência conosco, qual a …" at bounding box center [374, 176] width 748 height 352
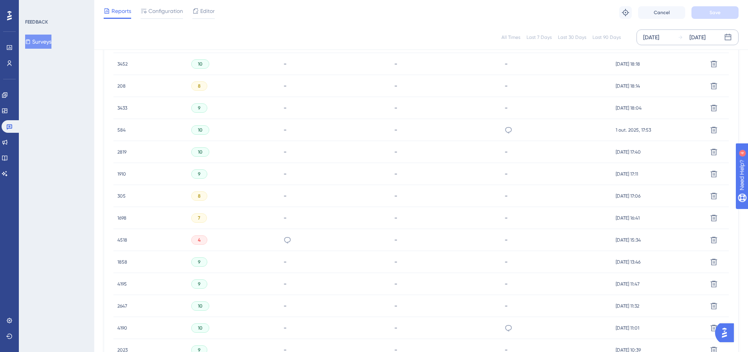
click at [119, 241] on span "4518" at bounding box center [122, 240] width 10 height 6
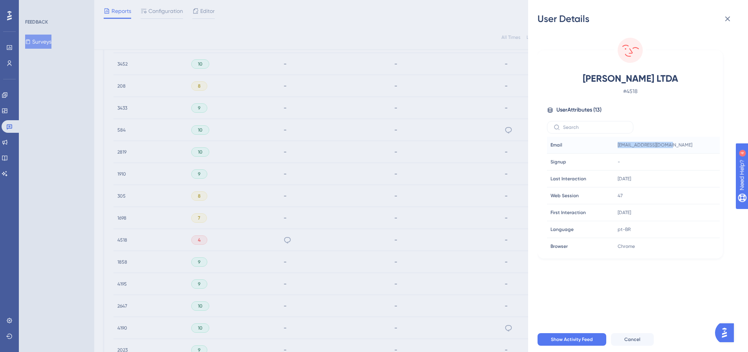
drag, startPoint x: 668, startPoint y: 143, endPoint x: 604, endPoint y: 144, distance: 64.0
click at [604, 144] on tr "Email Email [EMAIL_ADDRESS][DOMAIN_NAME]" at bounding box center [633, 145] width 173 height 17
click at [197, 241] on div "User Details [PERSON_NAME] LTDA # 4518 User Attributes ( 13 ) Email Email [EMAI…" at bounding box center [374, 176] width 748 height 352
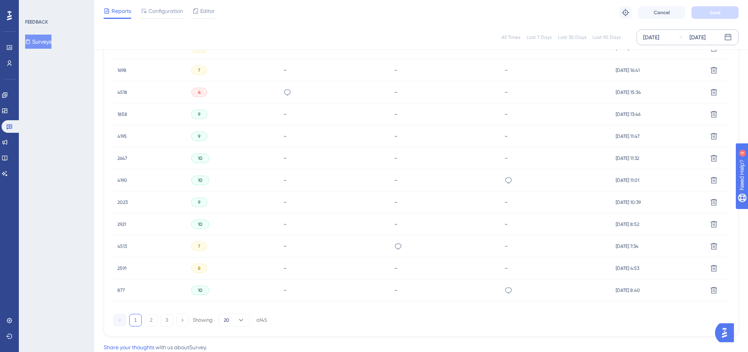
scroll to position [466, 0]
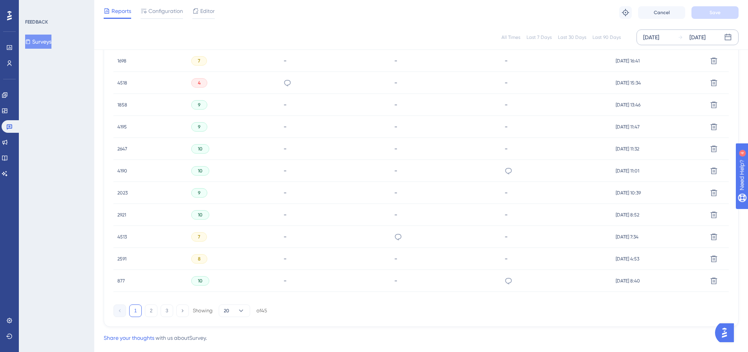
click at [198, 281] on span "10" at bounding box center [200, 281] width 5 height 6
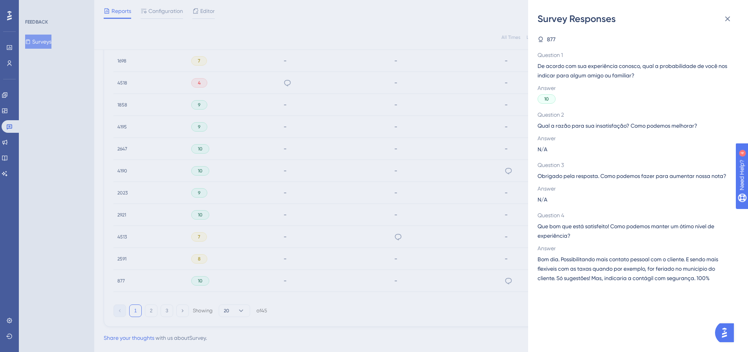
click at [287, 197] on div "Survey Responses 877 Question 1 De acordo com sua experiência conosco, qual a p…" at bounding box center [374, 176] width 748 height 352
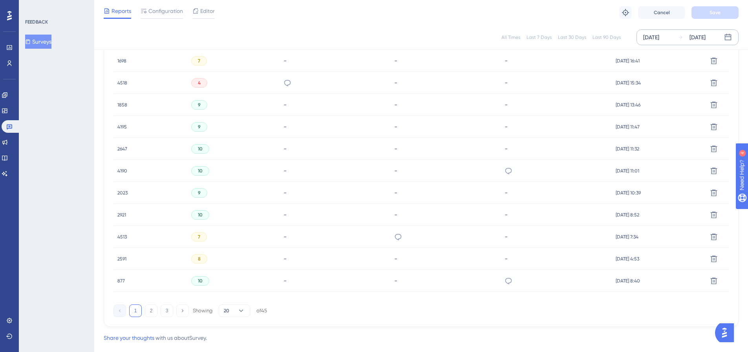
click at [119, 280] on span "877" at bounding box center [120, 281] width 7 height 6
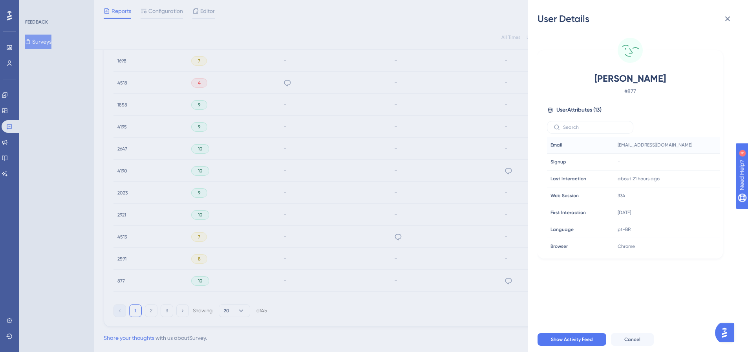
drag, startPoint x: 607, startPoint y: 145, endPoint x: 701, endPoint y: 148, distance: 93.5
click at [701, 148] on tr "Email Email [EMAIL_ADDRESS][DOMAIN_NAME]" at bounding box center [633, 145] width 173 height 17
drag, startPoint x: 365, startPoint y: 251, endPoint x: 401, endPoint y: 254, distance: 35.9
click at [369, 254] on div "User Details [PERSON_NAME] MARQUES # 877 User Attributes ( 13 ) Email Email [EM…" at bounding box center [374, 176] width 748 height 352
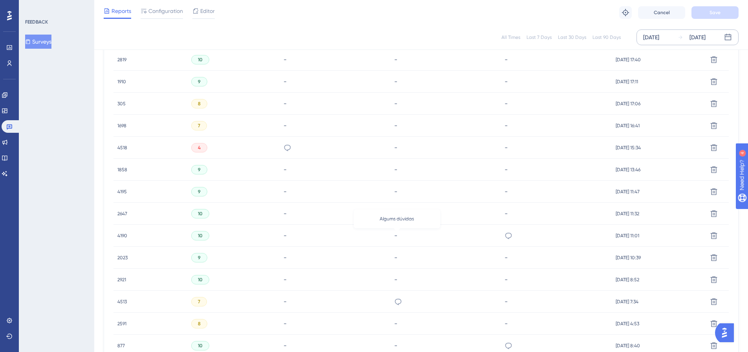
scroll to position [387, 0]
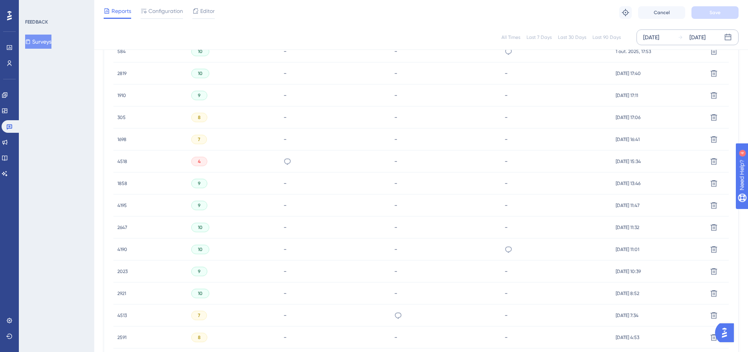
click at [120, 160] on span "4518" at bounding box center [122, 161] width 10 height 6
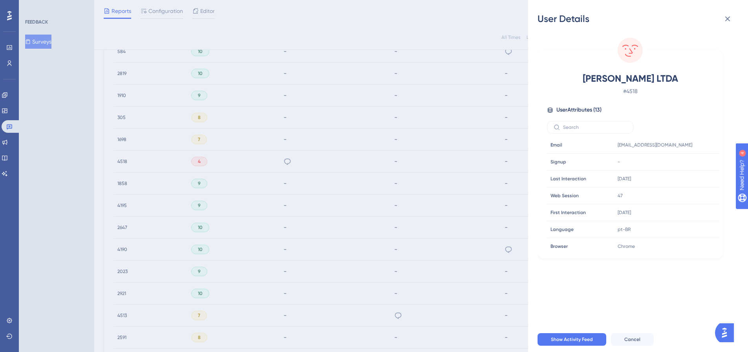
click at [450, 214] on div "User Details [PERSON_NAME] LTDA # 4518 User Attributes ( 13 ) Email Email [EMAI…" at bounding box center [374, 176] width 748 height 352
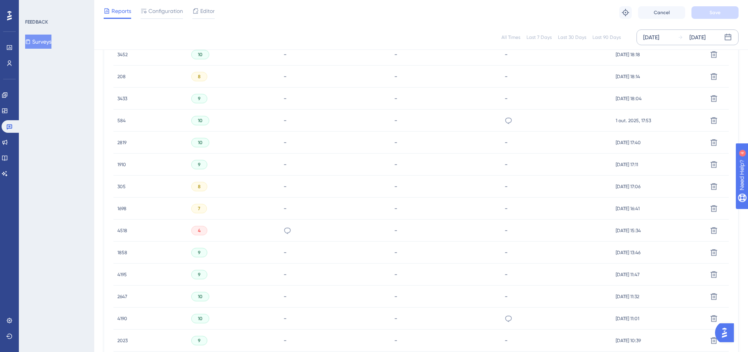
scroll to position [309, 0]
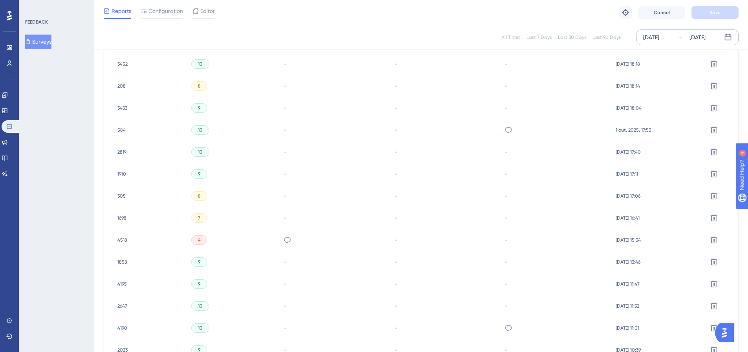
click at [121, 130] on span "584" at bounding box center [121, 130] width 8 height 6
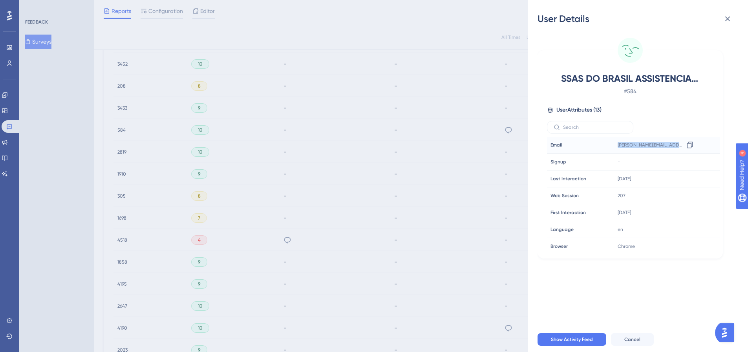
drag, startPoint x: 613, startPoint y: 146, endPoint x: 678, endPoint y: 147, distance: 65.2
click at [678, 147] on div "[PERSON_NAME][EMAIL_ADDRESS][DOMAIN_NAME] Copy [DOMAIN_NAME][EMAIL_ADDRESS][DOM…" at bounding box center [656, 145] width 85 height 16
click at [493, 144] on div "User Details SSAS DO [GEOGRAPHIC_DATA] ASSISTENCIA TECNICA DE MAQUINAS E EQUIPA…" at bounding box center [374, 176] width 748 height 352
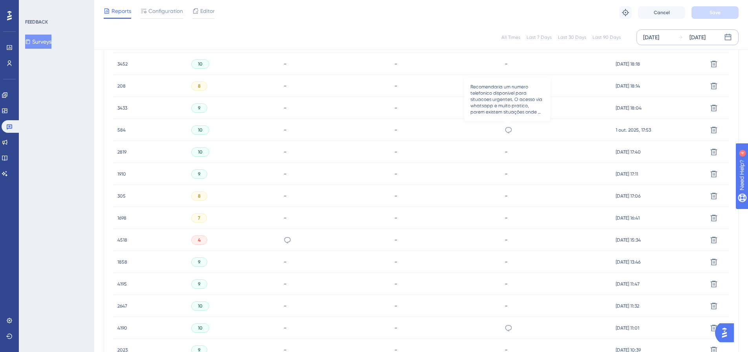
click at [509, 131] on icon at bounding box center [508, 130] width 8 height 8
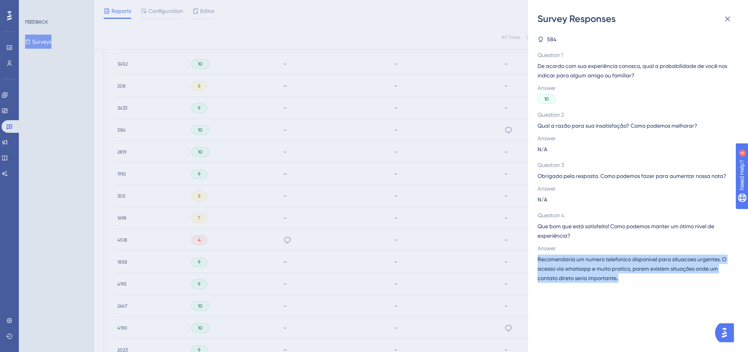
drag, startPoint x: 552, startPoint y: 265, endPoint x: 622, endPoint y: 278, distance: 71.8
click at [622, 278] on div "Survey Responses 584 Question 1 De acordo com sua experiência conosco, qual a p…" at bounding box center [638, 176] width 220 height 352
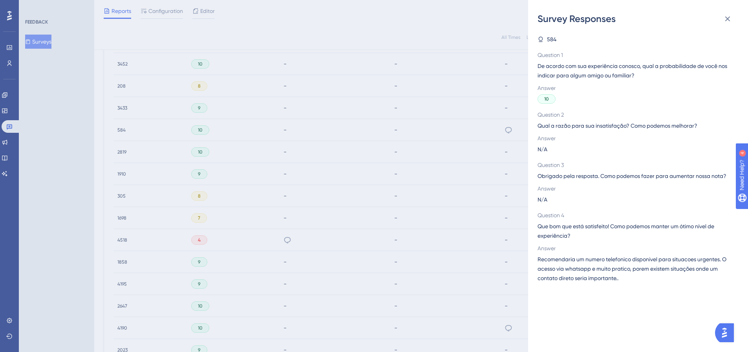
drag, startPoint x: 483, startPoint y: 185, endPoint x: 455, endPoint y: 192, distance: 28.4
click at [482, 186] on div "Survey Responses 584 Question 1 De acordo com sua experiência conosco, qual a p…" at bounding box center [374, 176] width 748 height 352
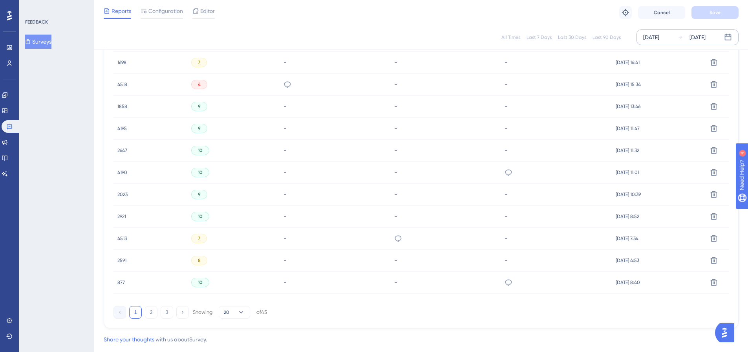
scroll to position [481, 0]
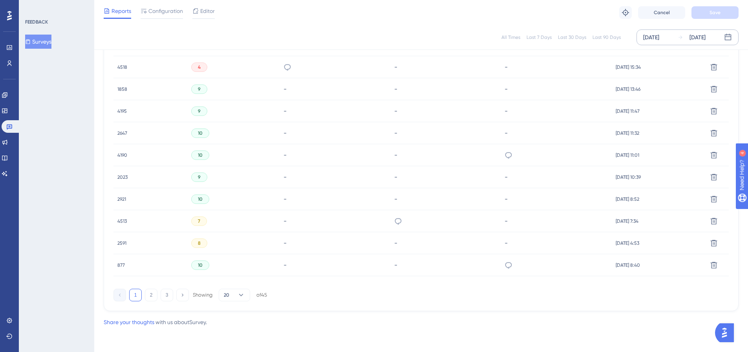
click at [119, 265] on span "877" at bounding box center [120, 265] width 7 height 6
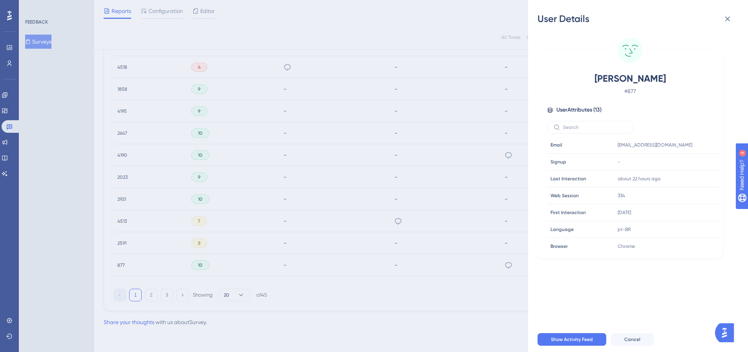
drag, startPoint x: 243, startPoint y: 263, endPoint x: 248, endPoint y: 264, distance: 5.6
click at [248, 264] on div "User Details [PERSON_NAME] MARQUES # 877 User Attributes ( 13 ) Email Email [EM…" at bounding box center [374, 176] width 748 height 352
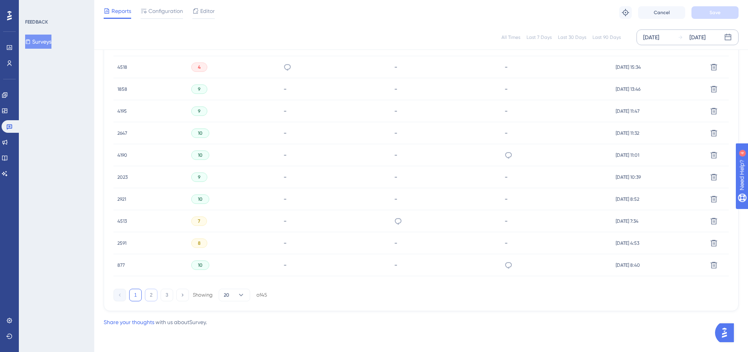
click at [152, 292] on button "2" at bounding box center [151, 295] width 13 height 13
drag, startPoint x: 152, startPoint y: 292, endPoint x: 458, endPoint y: 238, distance: 310.6
click at [458, 238] on div "-" at bounding box center [443, 243] width 110 height 22
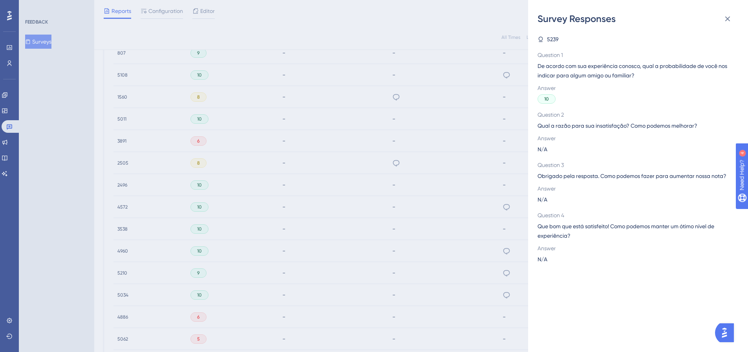
click at [449, 227] on div "Survey Responses 5239 Question 1 De acordo com sua experiência conosco, qual a …" at bounding box center [374, 176] width 748 height 352
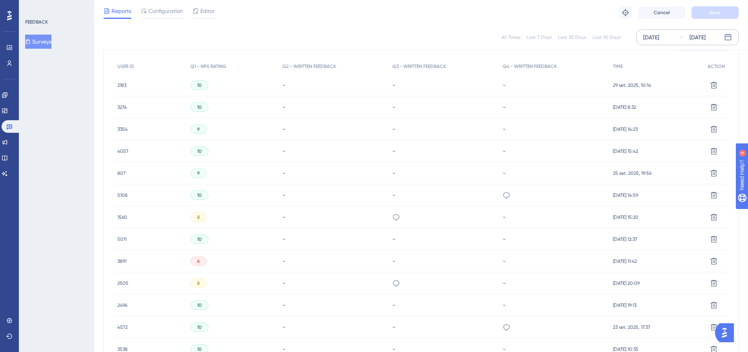
scroll to position [246, 0]
click at [127, 216] on div "1560 1560" at bounding box center [149, 215] width 73 height 22
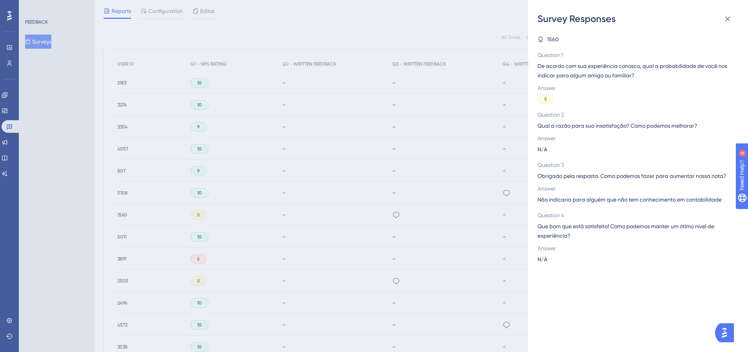
click at [247, 190] on div "Survey Responses 1560 Question 1 De acordo com sua experiência conosco, qual a …" at bounding box center [374, 176] width 748 height 352
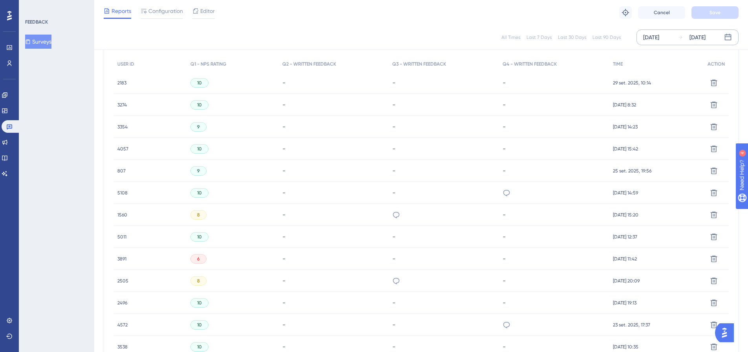
click at [121, 212] on span "1560" at bounding box center [122, 215] width 10 height 6
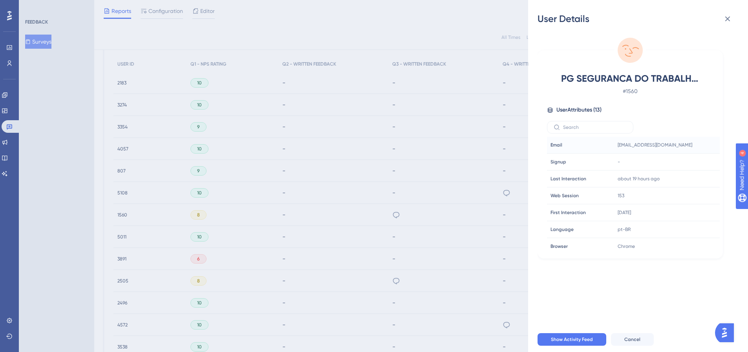
drag, startPoint x: 611, startPoint y: 147, endPoint x: 701, endPoint y: 148, distance: 90.3
click at [701, 148] on tr "Email Email [EMAIL_ADDRESS][DOMAIN_NAME]" at bounding box center [633, 145] width 173 height 17
click at [259, 154] on div "User Details PG SEGURANCA DO TRABALHO LTDA # 1560 User Attributes ( 13 ) Email …" at bounding box center [374, 176] width 748 height 352
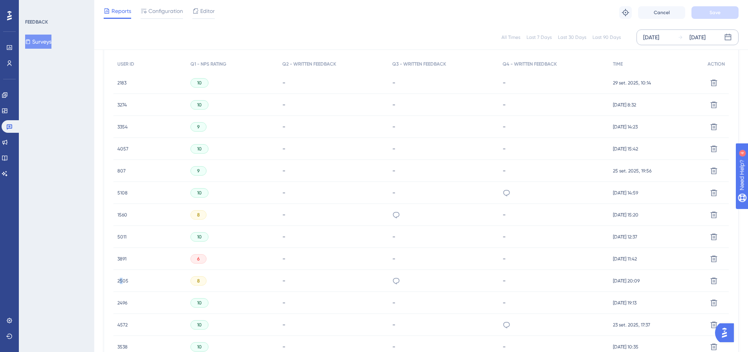
click at [121, 284] on div "2505 2505" at bounding box center [122, 281] width 11 height 22
click at [123, 279] on span "2505" at bounding box center [122, 281] width 11 height 6
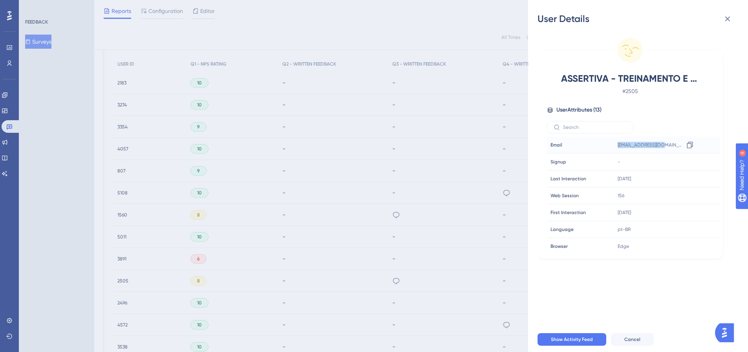
drag, startPoint x: 614, startPoint y: 146, endPoint x: 665, endPoint y: 147, distance: 50.7
click at [665, 147] on div "[EMAIL_ADDRESS][DOMAIN_NAME] Copy [EMAIL_ADDRESS][DOMAIN_NAME]" at bounding box center [656, 145] width 85 height 16
click at [396, 130] on div "User Details ASSERTIVA - TREINAMENTO E CONSULTORIA LTDA # 2505 User Attributes …" at bounding box center [374, 176] width 748 height 352
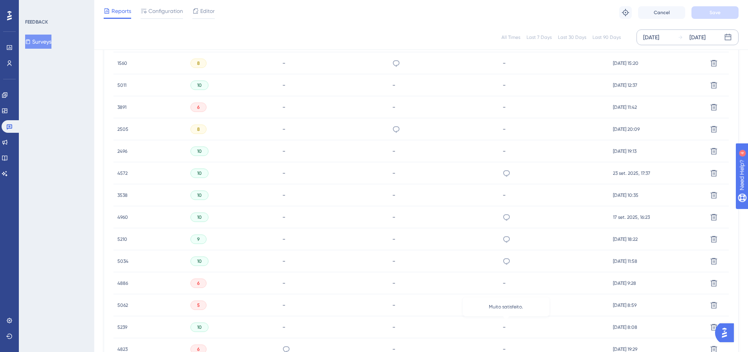
scroll to position [442, 0]
click at [123, 303] on span "4823" at bounding box center [122, 304] width 10 height 6
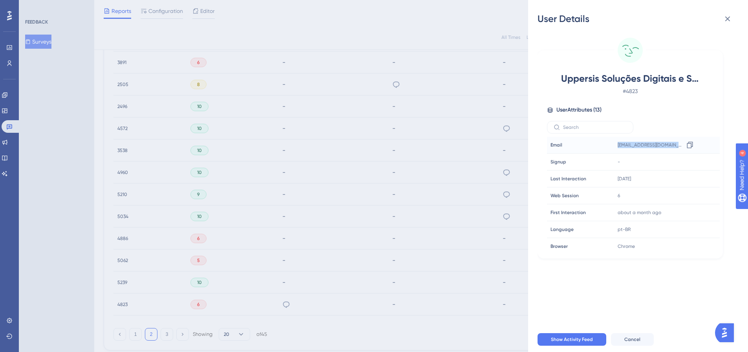
drag, startPoint x: 615, startPoint y: 144, endPoint x: 671, endPoint y: 141, distance: 56.6
click at [671, 141] on div "[EMAIL_ADDRESS][DOMAIN_NAME] Copy [EMAIL_ADDRESS][DOMAIN_NAME]" at bounding box center [656, 145] width 85 height 16
